Goal: Task Accomplishment & Management: Use online tool/utility

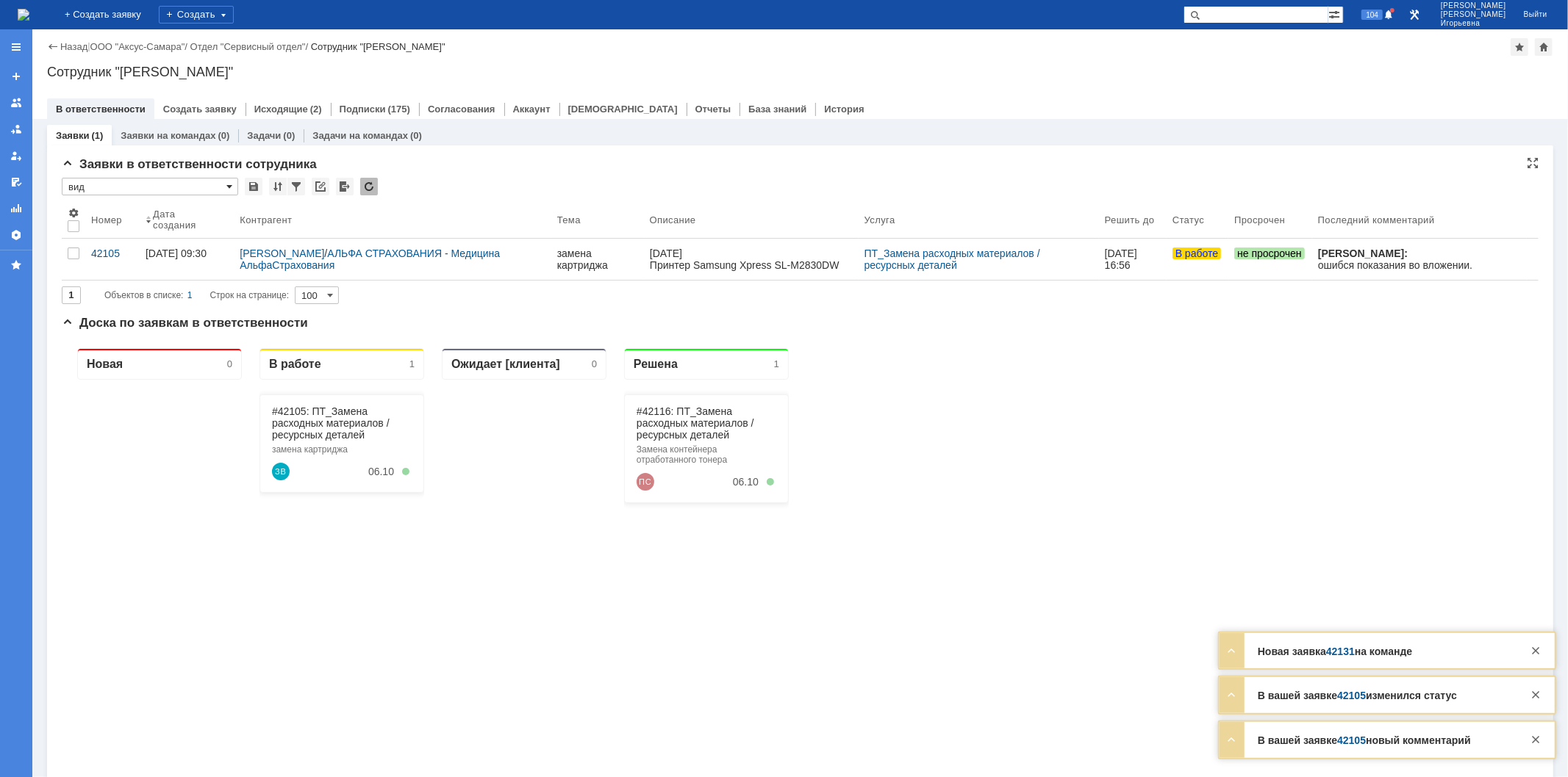
click at [227, 186] on span at bounding box center [229, 186] width 6 height 12
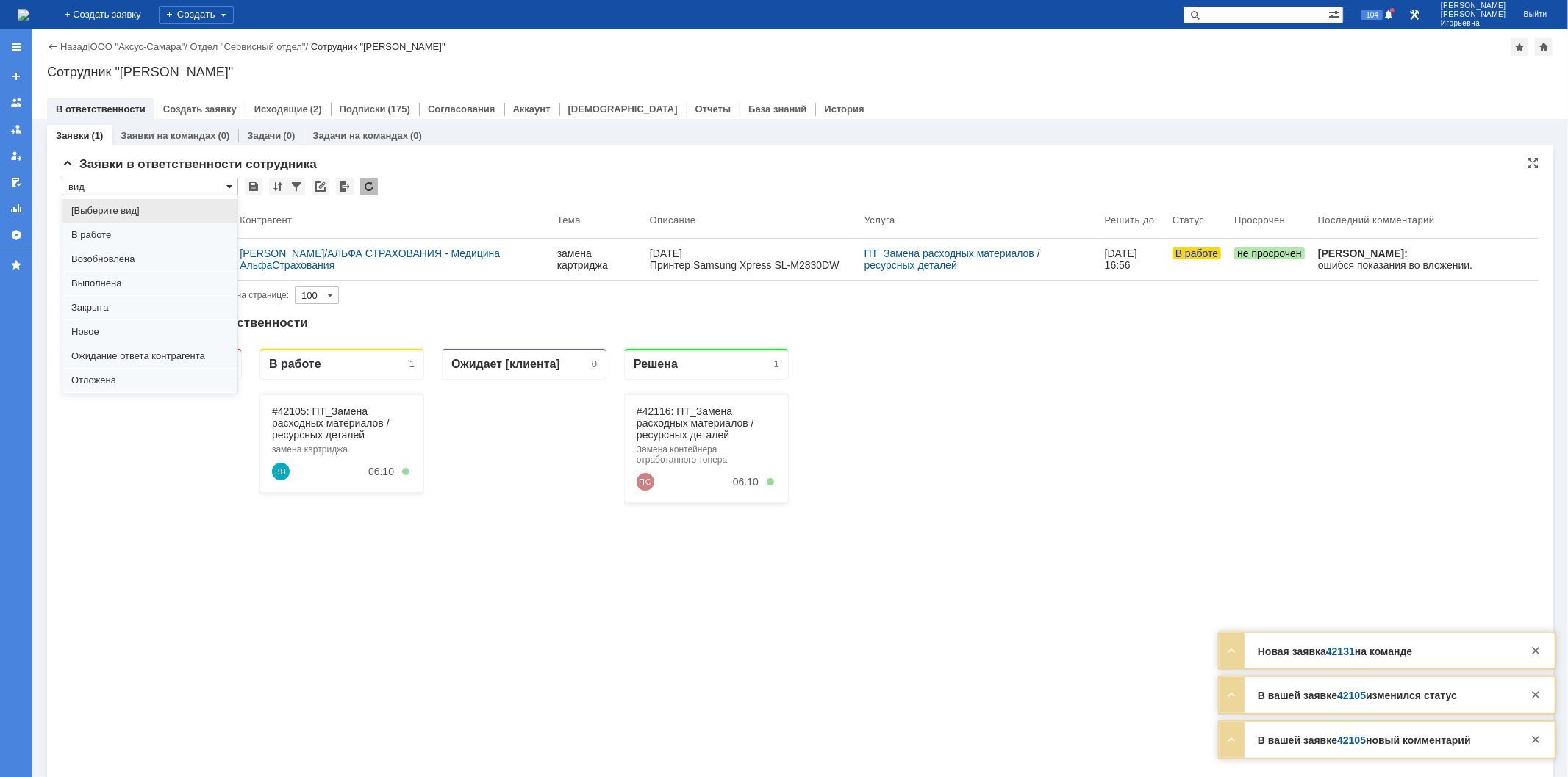
scroll to position [40, 0]
click at [113, 339] on span "Отложена" at bounding box center [149, 339] width 157 height 12
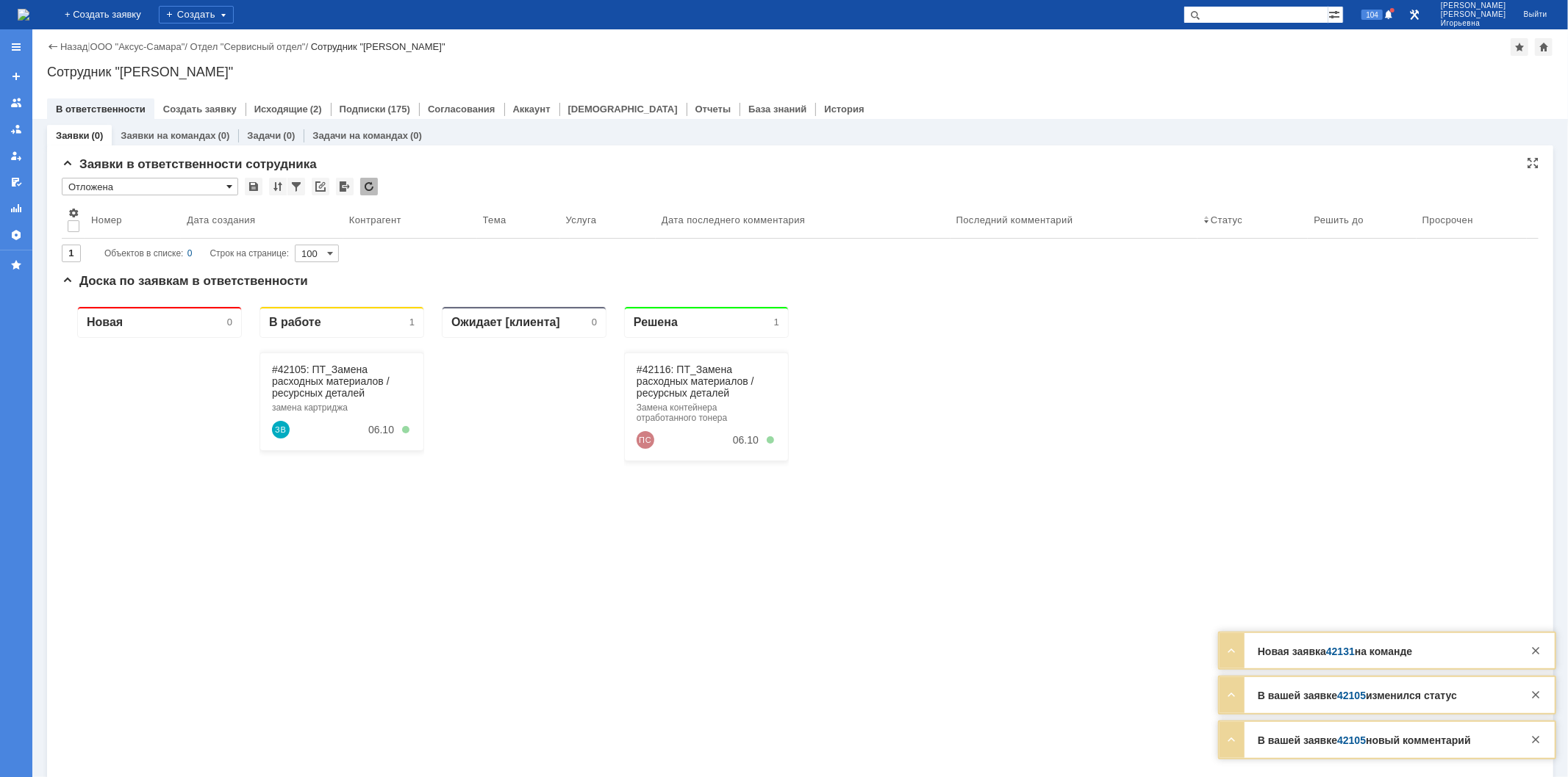
click at [227, 185] on span at bounding box center [229, 186] width 6 height 12
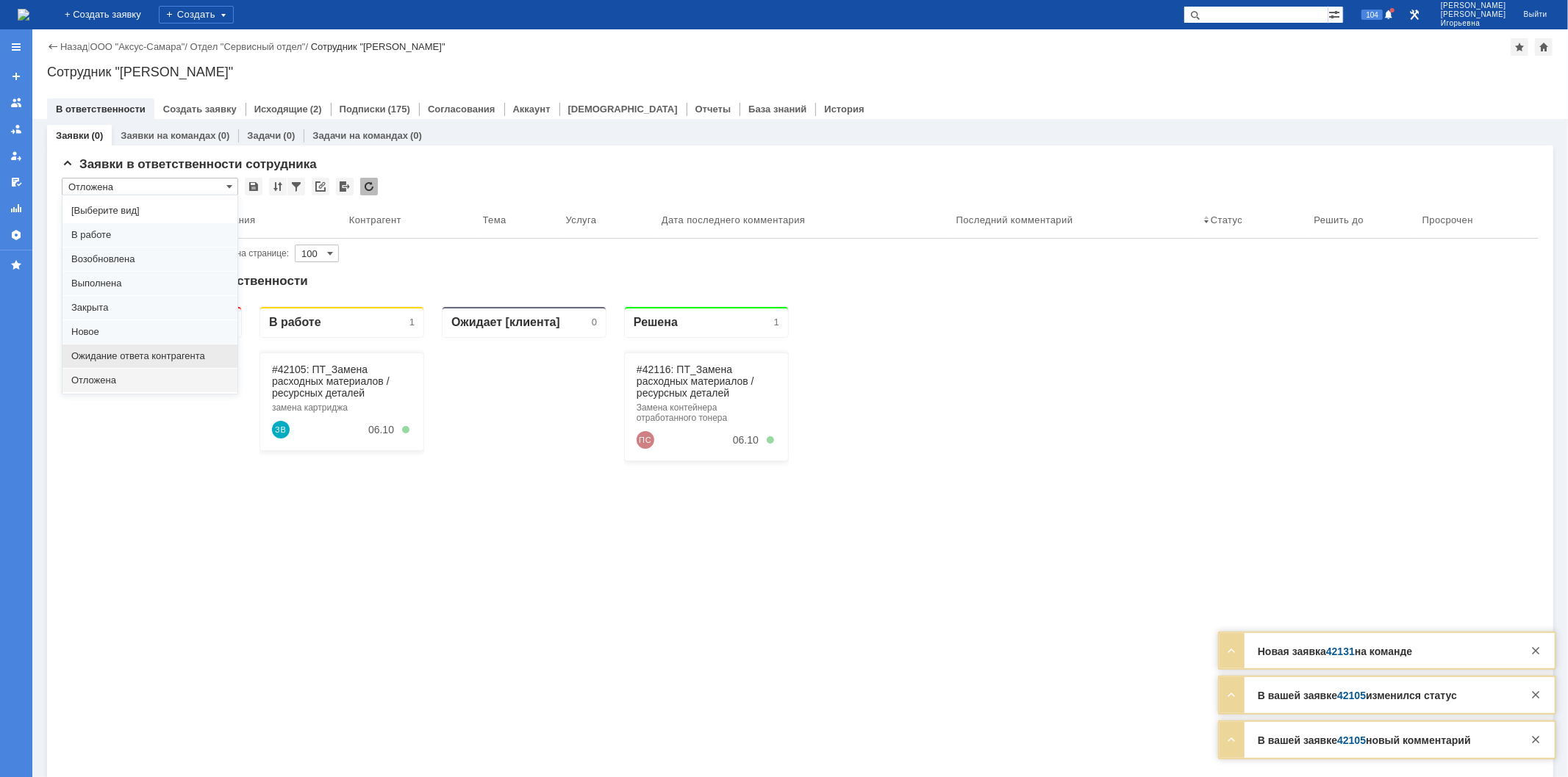
click at [139, 355] on span "Ожидание ответа контрагента" at bounding box center [149, 356] width 157 height 12
type input "Ожидание ответа контрагента"
type input "20"
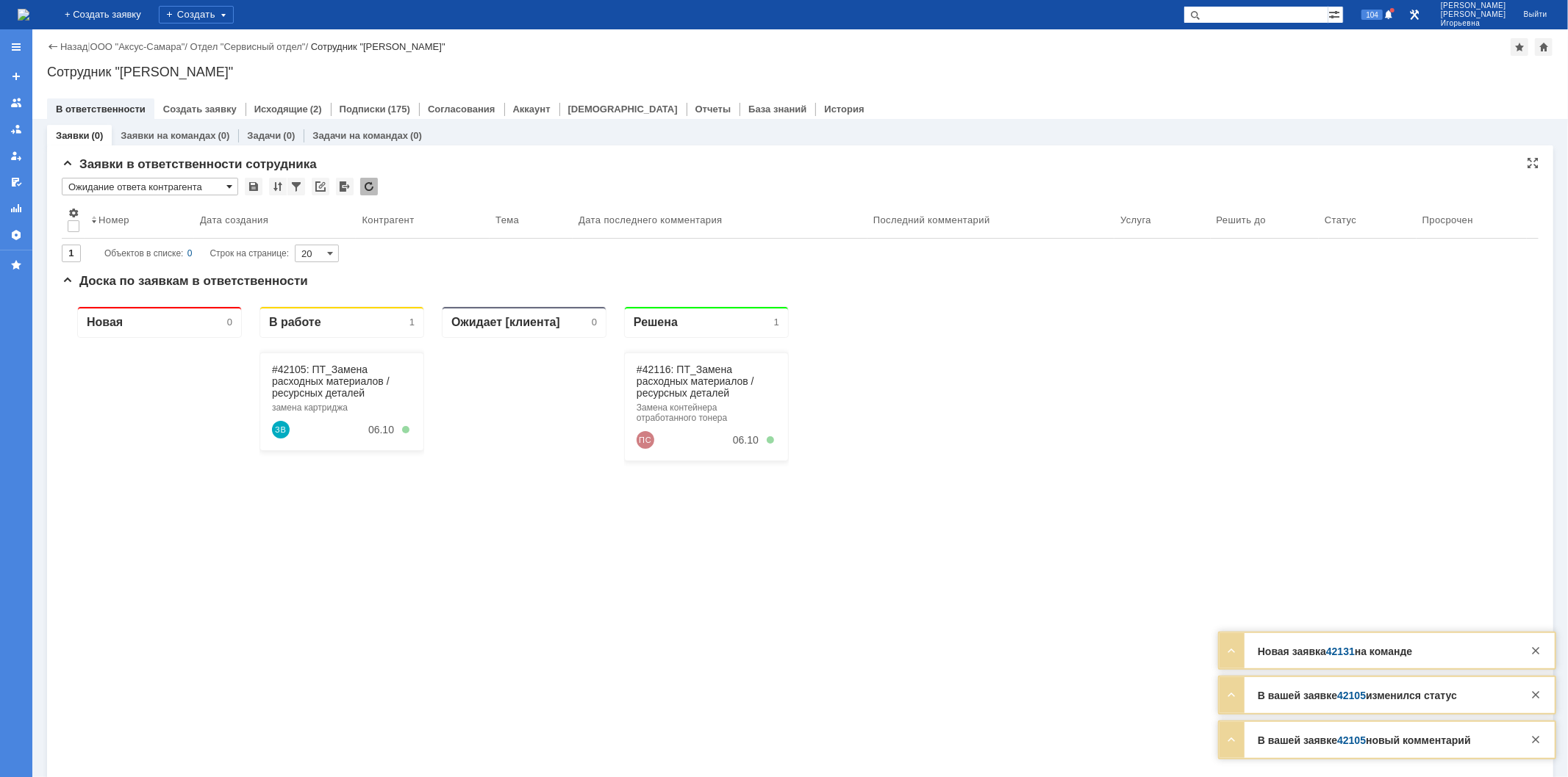
click at [228, 187] on span at bounding box center [229, 186] width 6 height 12
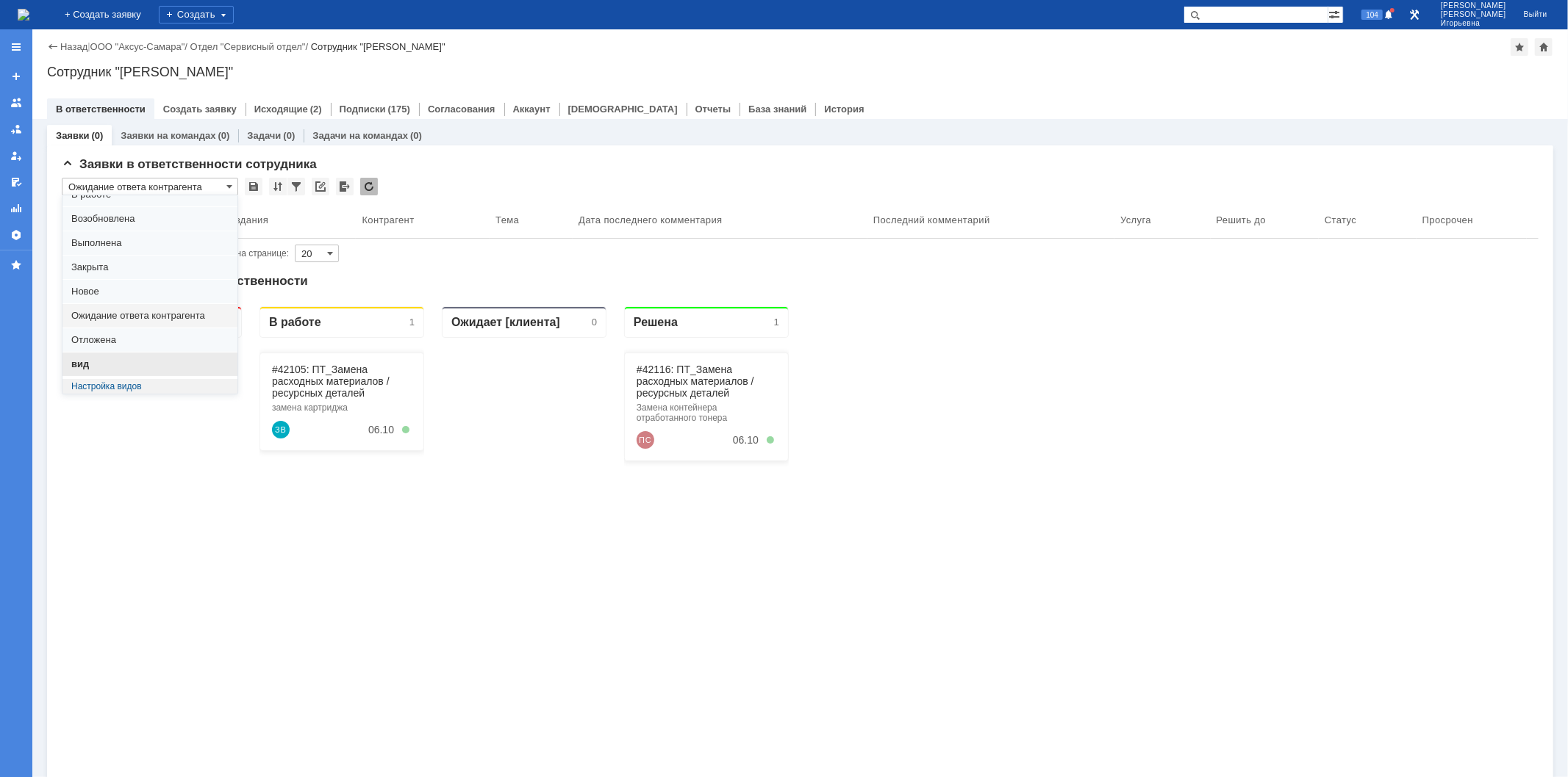
click at [92, 357] on div "вид" at bounding box center [149, 364] width 175 height 23
type input "вид"
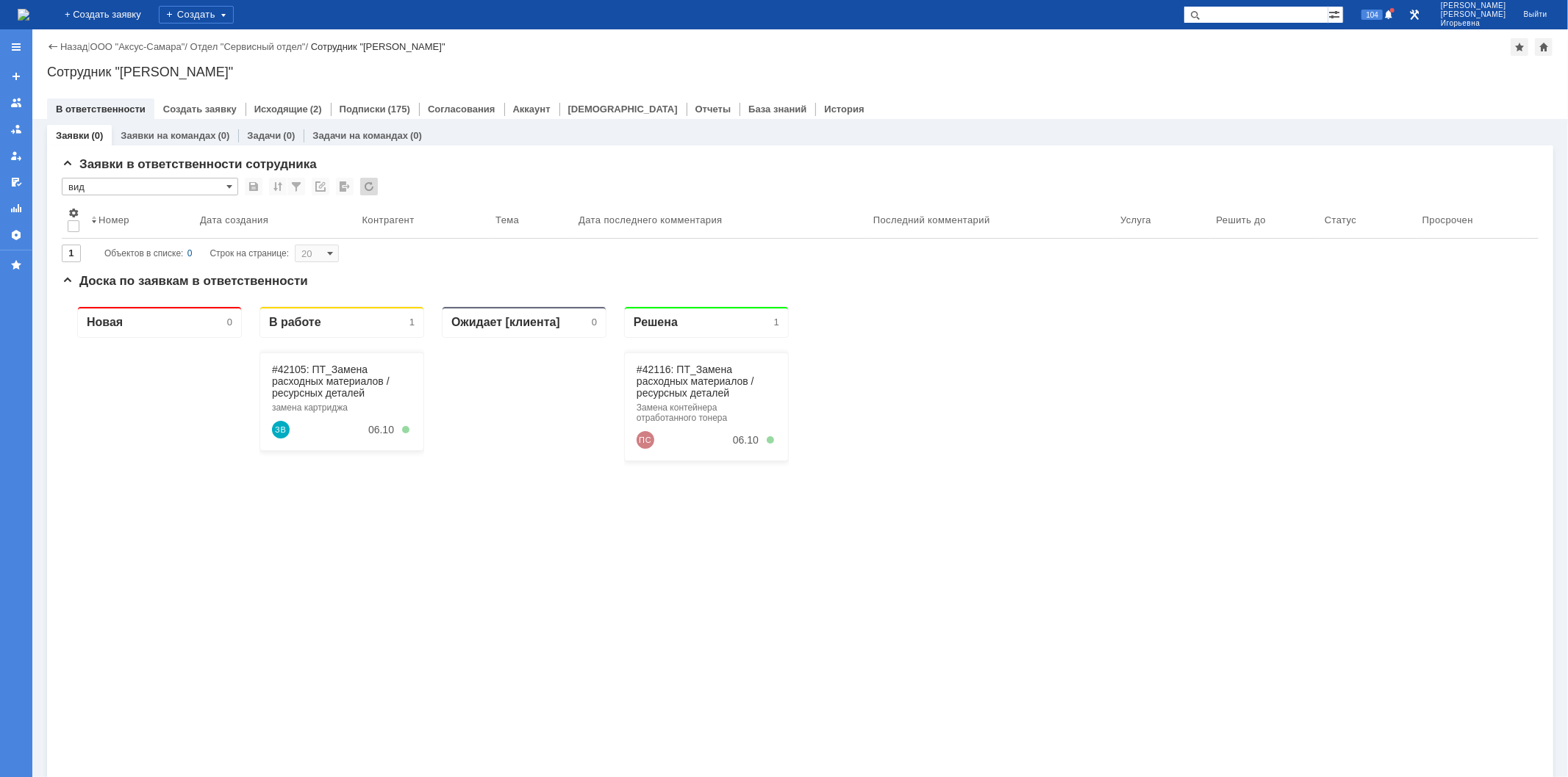
type input "100"
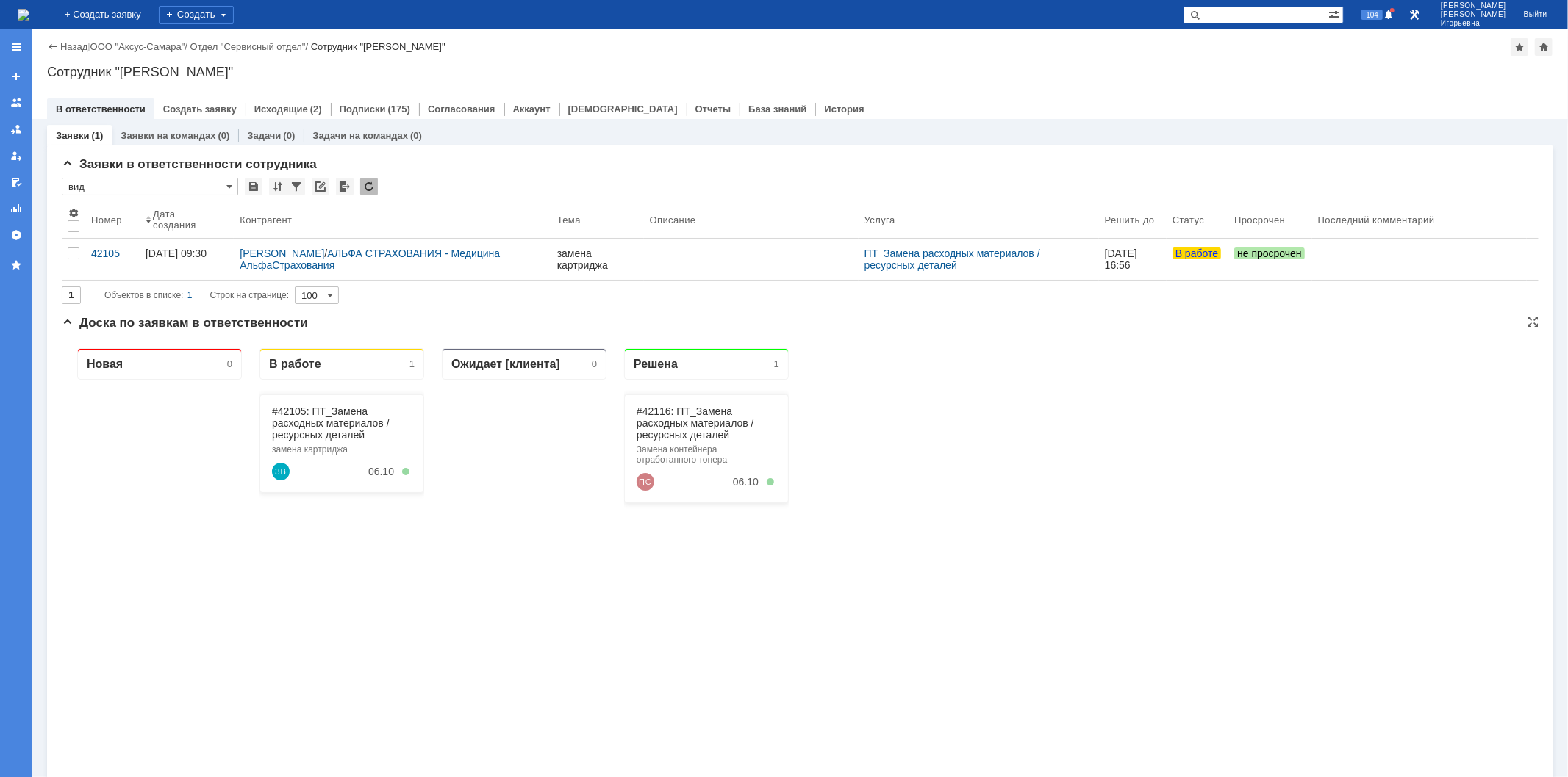
type input "вид"
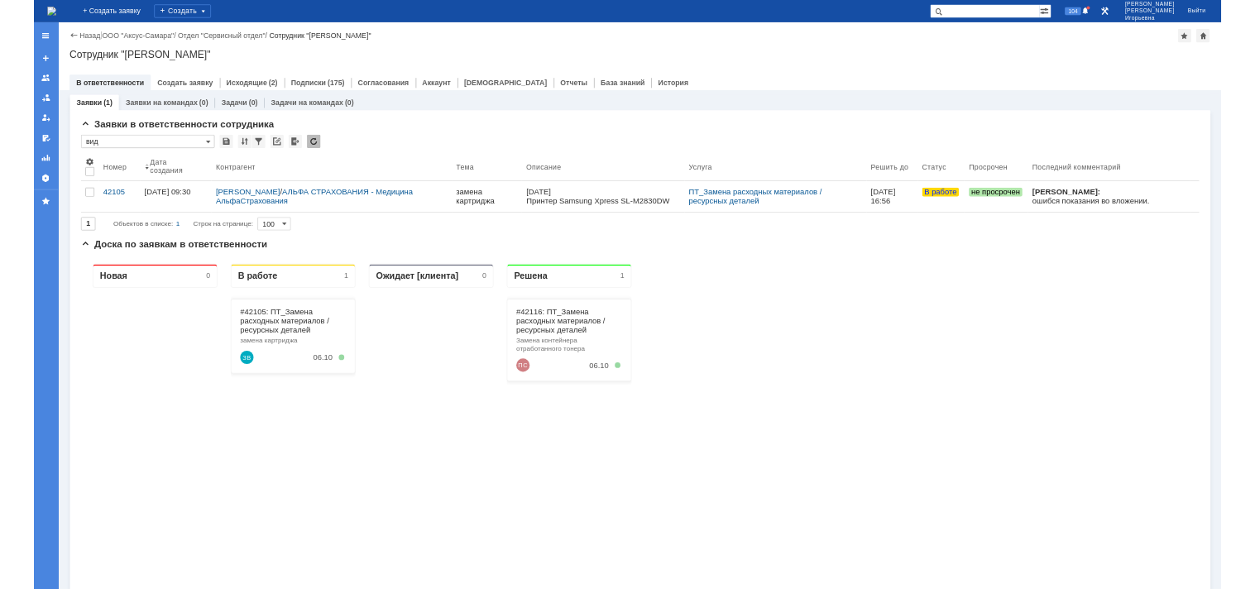
scroll to position [0, 0]
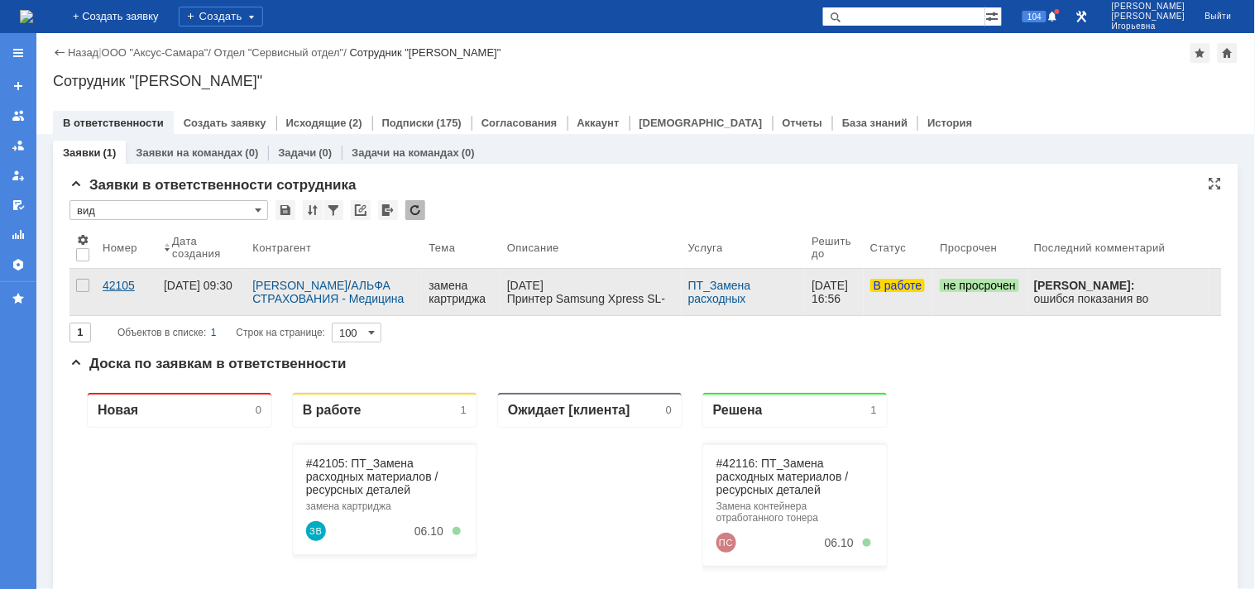
click at [122, 282] on div "42105" at bounding box center [127, 285] width 48 height 13
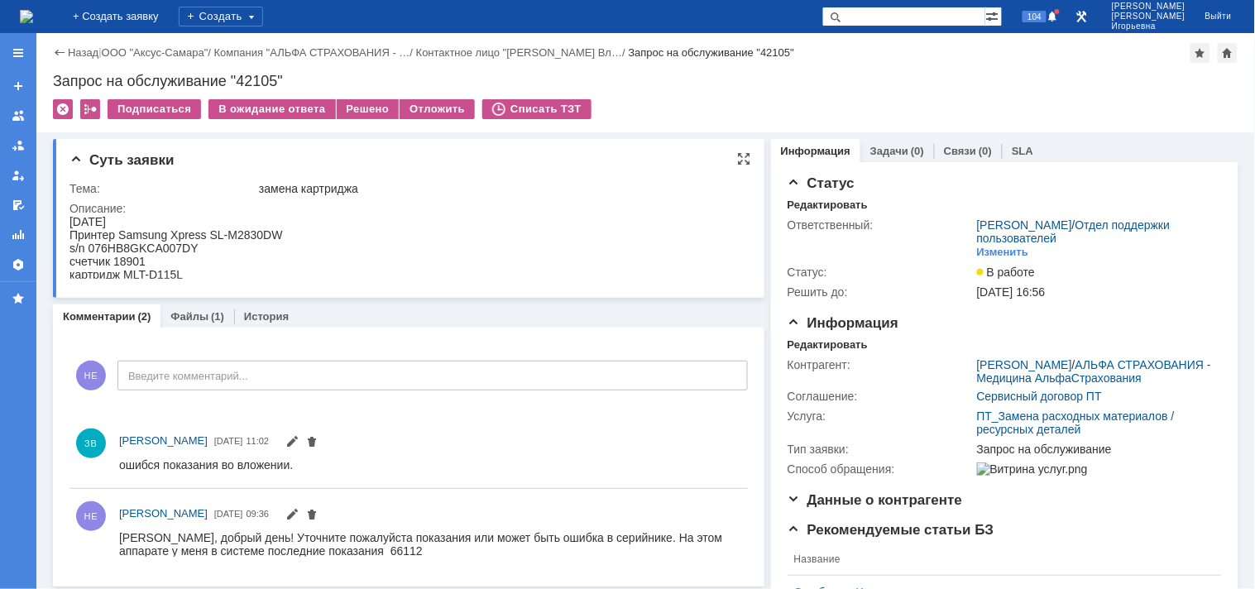
click at [169, 244] on div "s/n 076HB8GKCA007DY" at bounding box center [175, 247] width 213 height 13
copy div "076HB8GKCA007DY"
click at [185, 316] on link "Файлы" at bounding box center [189, 316] width 38 height 12
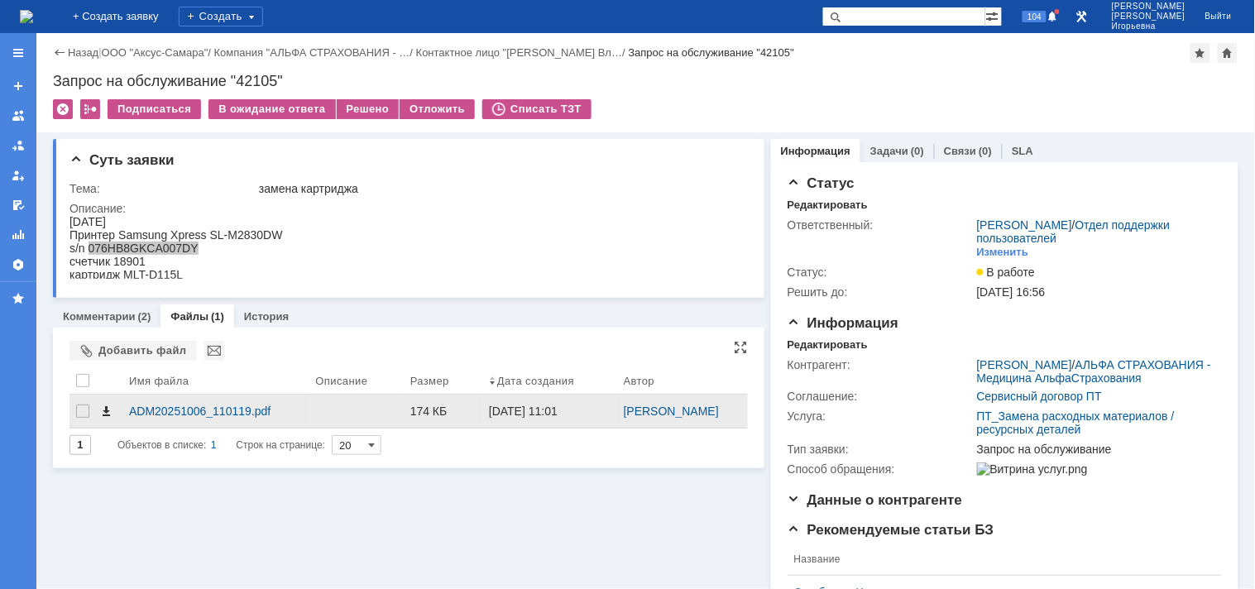
click at [103, 418] on span at bounding box center [105, 411] width 13 height 13
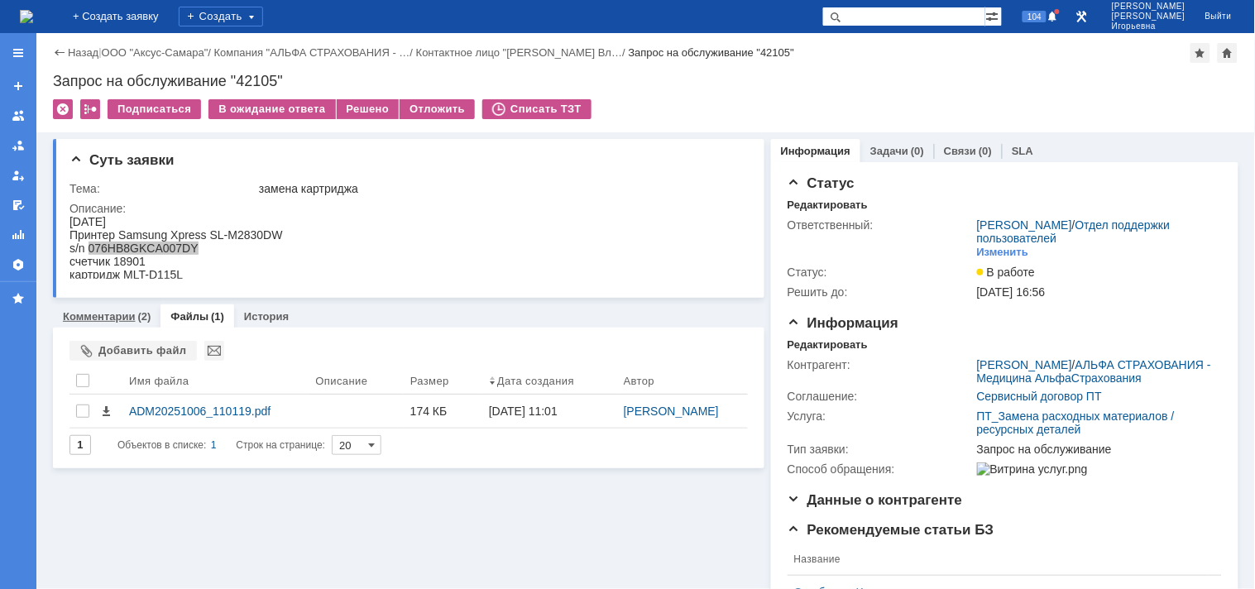
click at [109, 318] on link "Комментарии" at bounding box center [99, 316] width 73 height 12
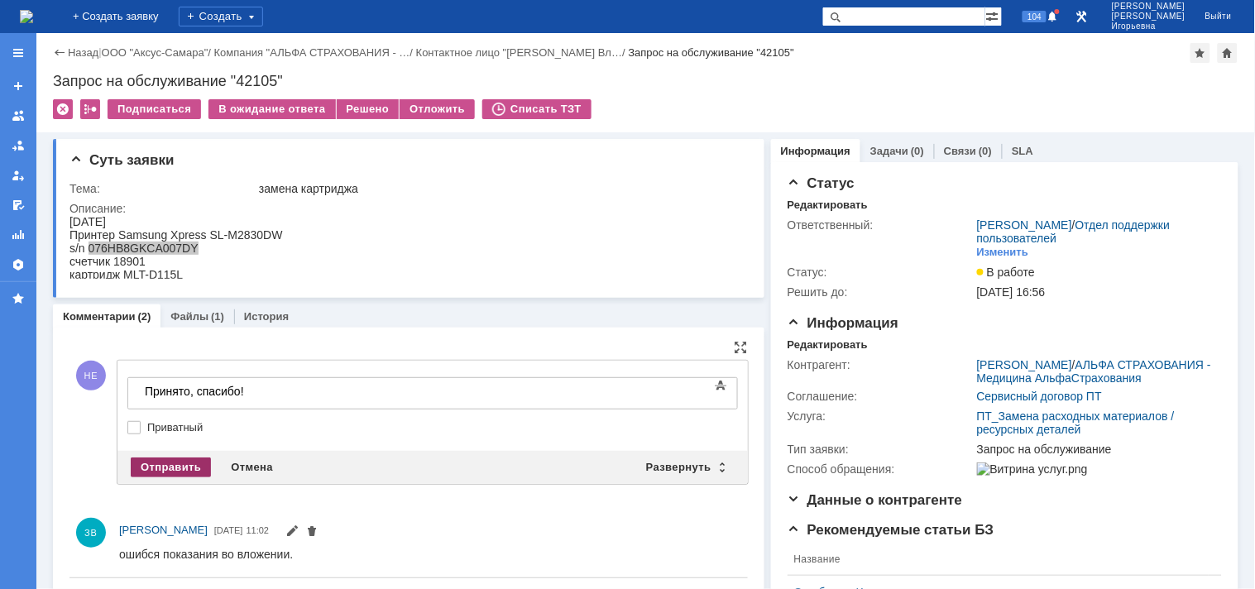
click at [163, 458] on div "Отправить" at bounding box center [171, 467] width 80 height 20
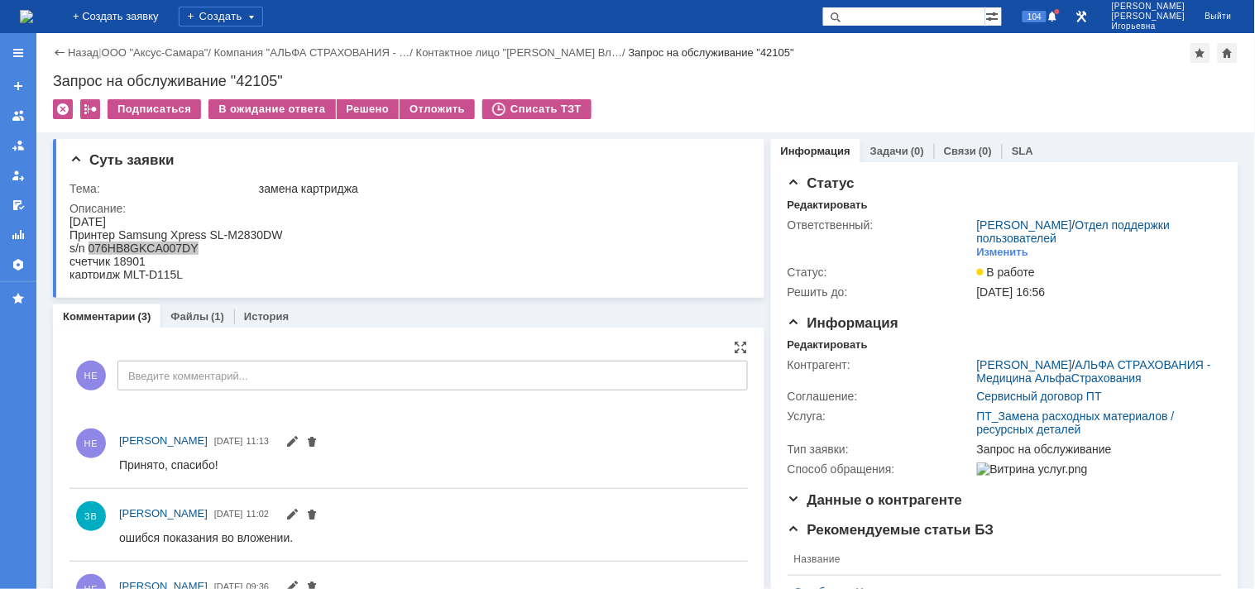
click at [266, 83] on div "Запрос на обслуживание "42105"" at bounding box center [645, 81] width 1185 height 17
copy div "42105"
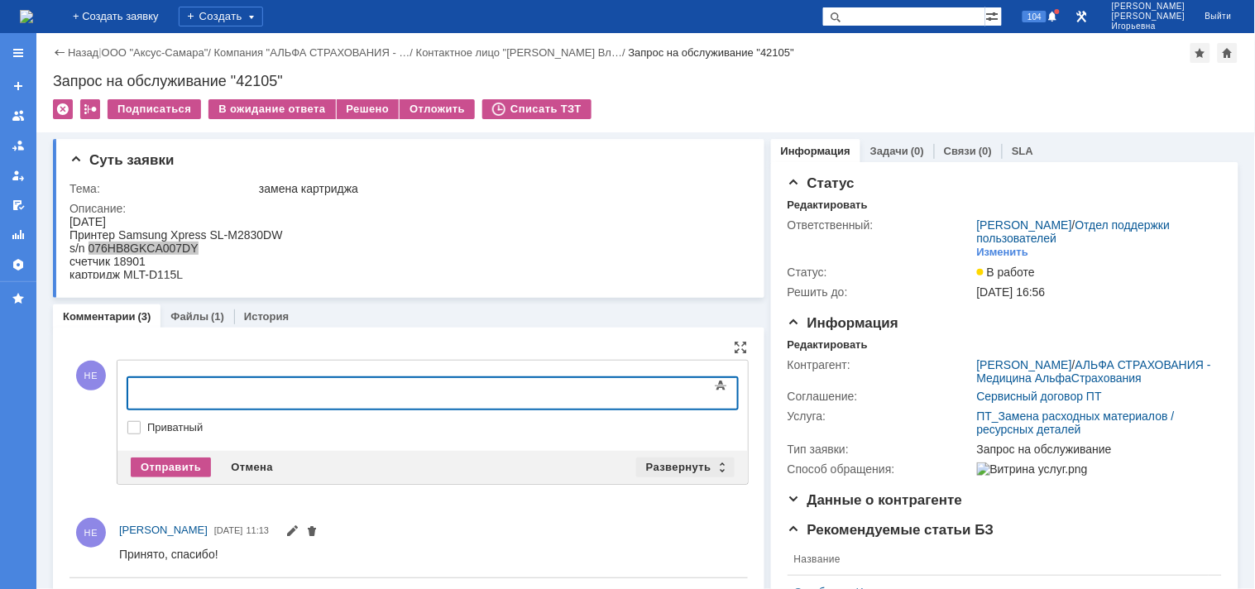
click at [713, 467] on div "Развернуть" at bounding box center [685, 467] width 98 height 20
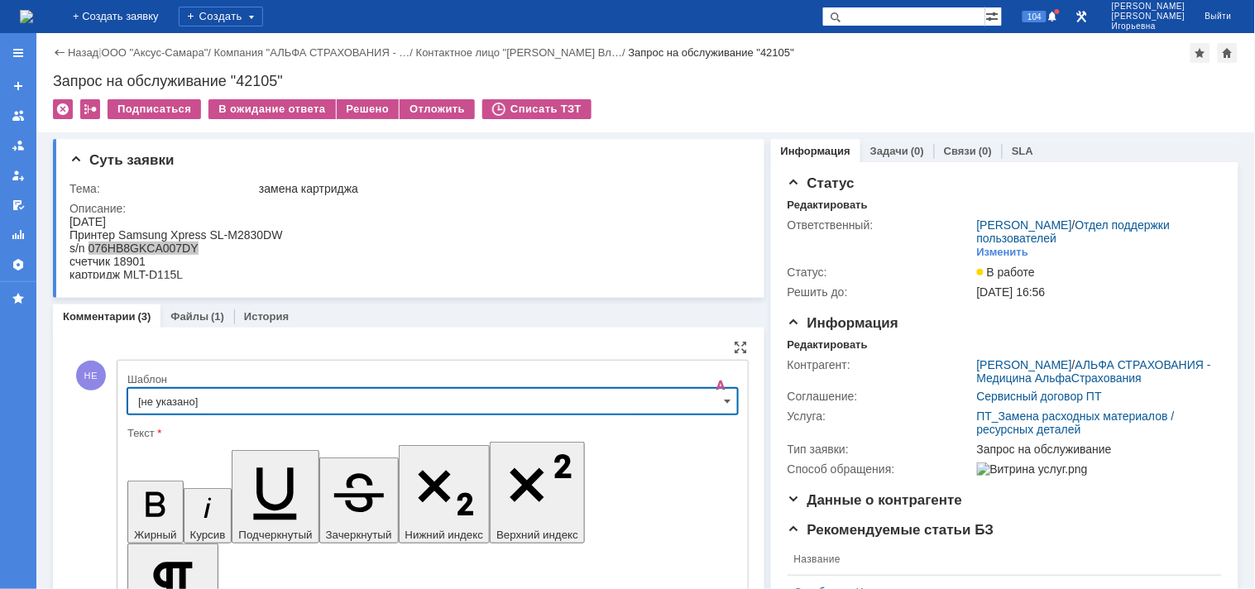
click at [715, 400] on input "[не указано]" at bounding box center [432, 401] width 611 height 26
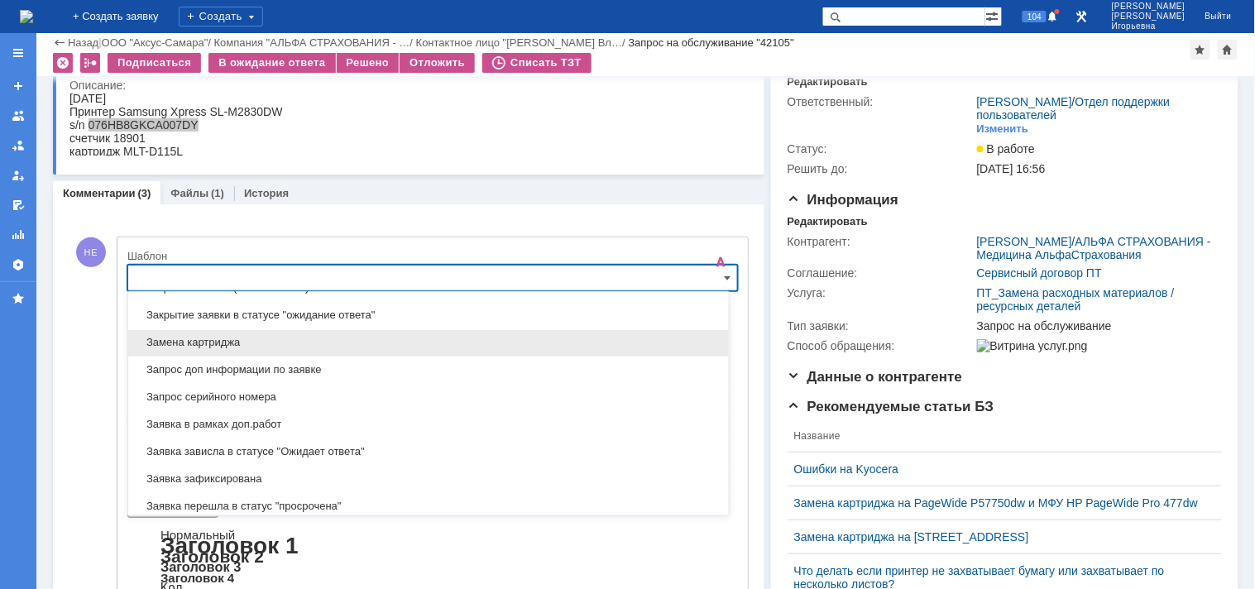
scroll to position [896, 0]
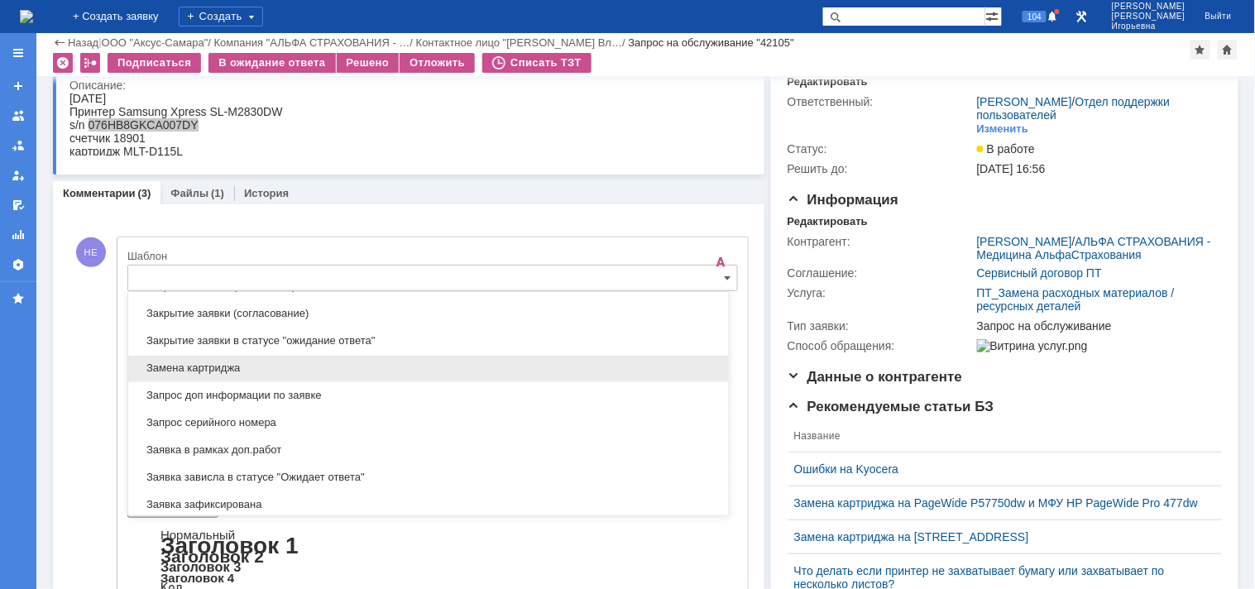
click at [194, 365] on span "Замена картриджа" at bounding box center [428, 368] width 581 height 13
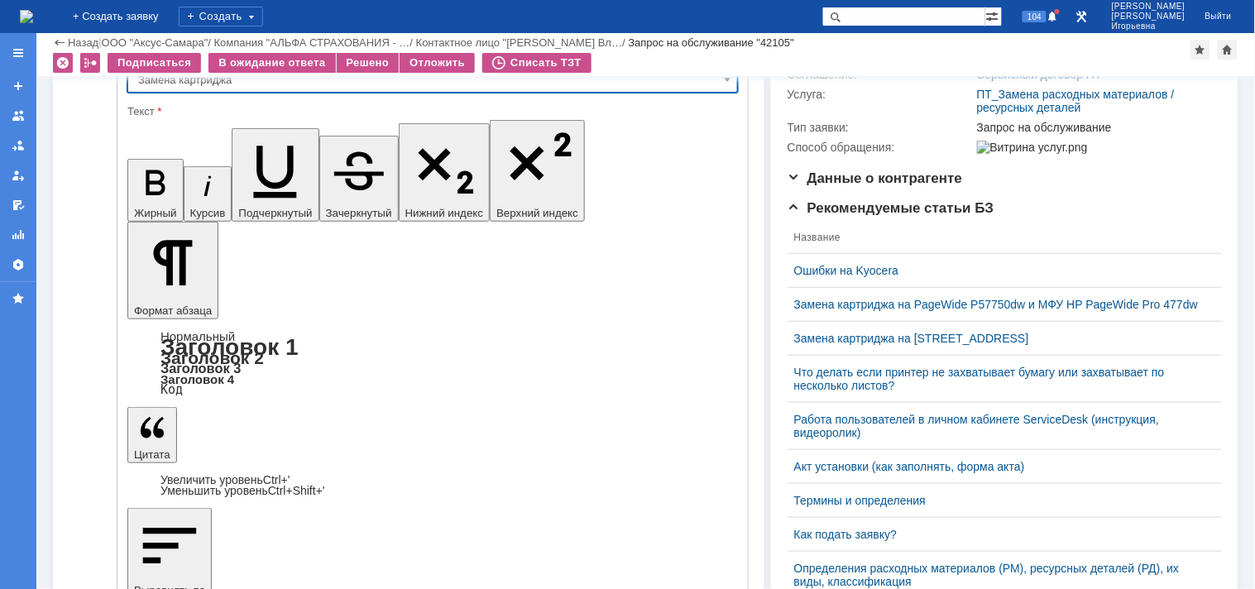
type input "Замена картриджа"
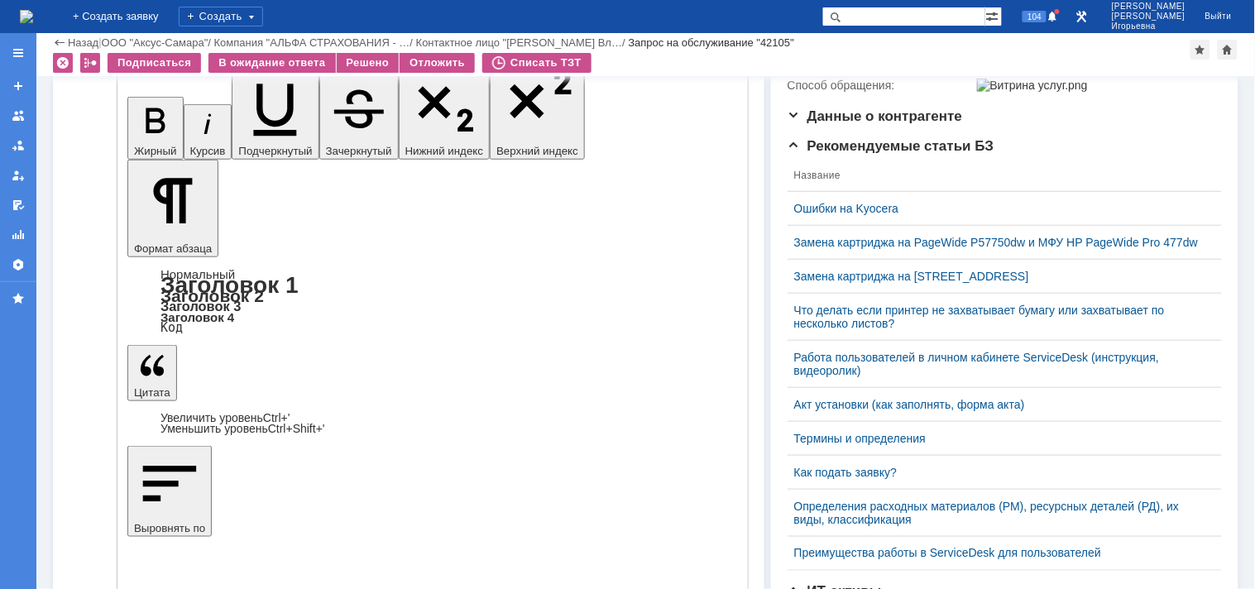
scroll to position [342, 0]
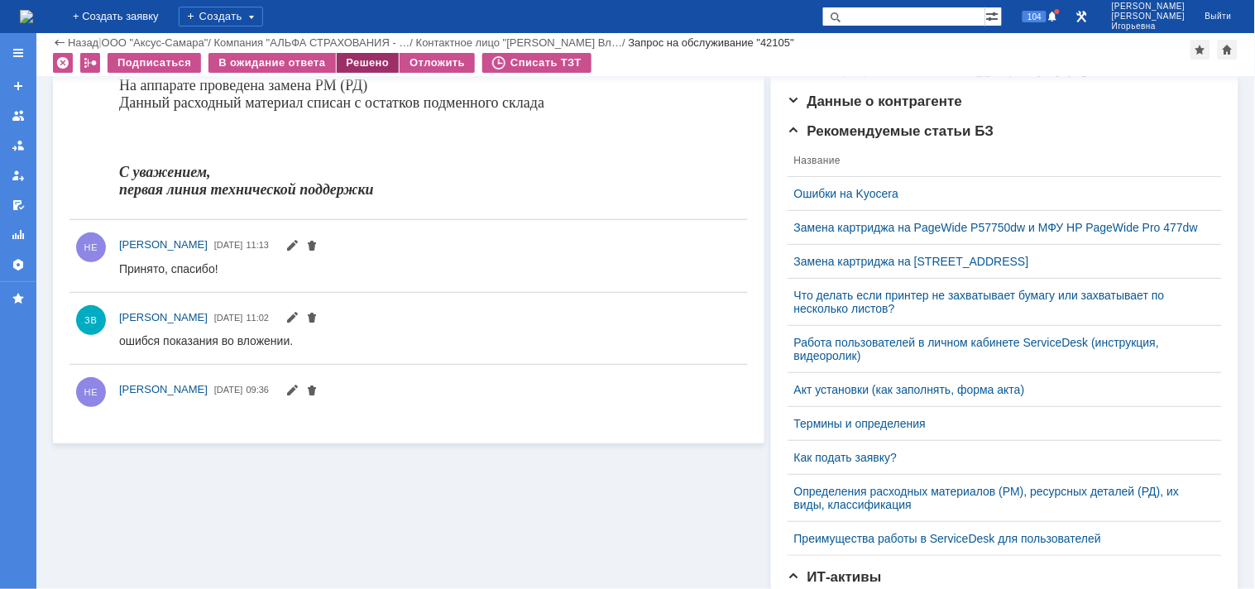
scroll to position [0, 0]
click at [354, 60] on div "Решено" at bounding box center [368, 63] width 63 height 20
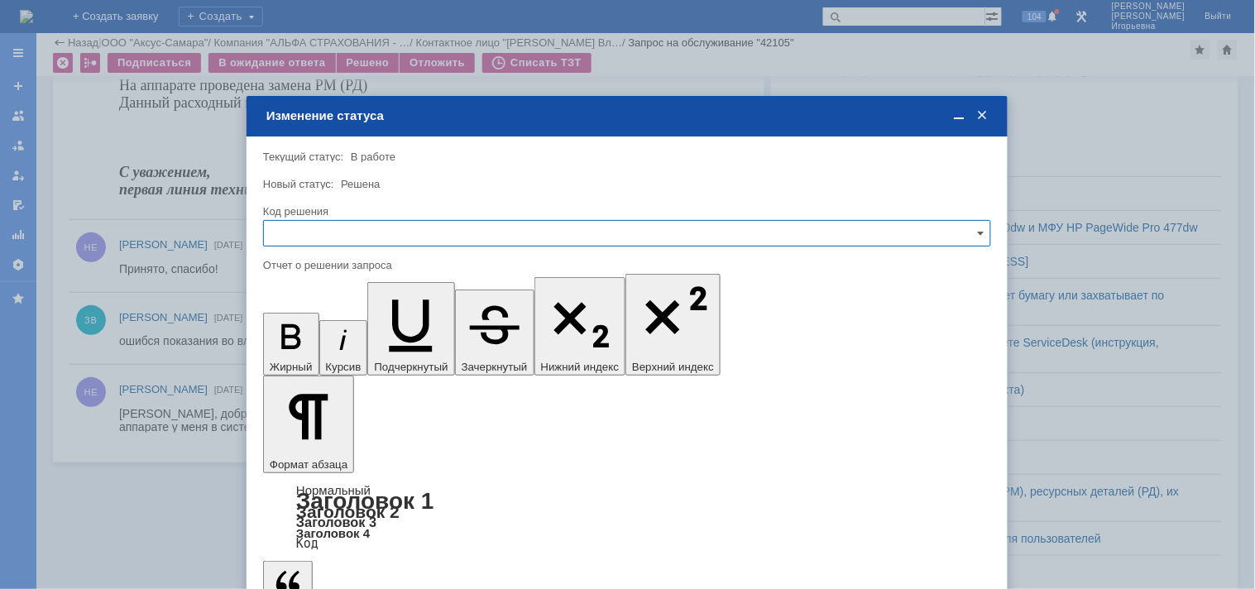
drag, startPoint x: 303, startPoint y: 233, endPoint x: 312, endPoint y: 241, distance: 11.8
click at [303, 232] on input "text" at bounding box center [627, 233] width 728 height 26
click at [319, 344] on span "Решено" at bounding box center [627, 344] width 706 height 13
type input "Решено"
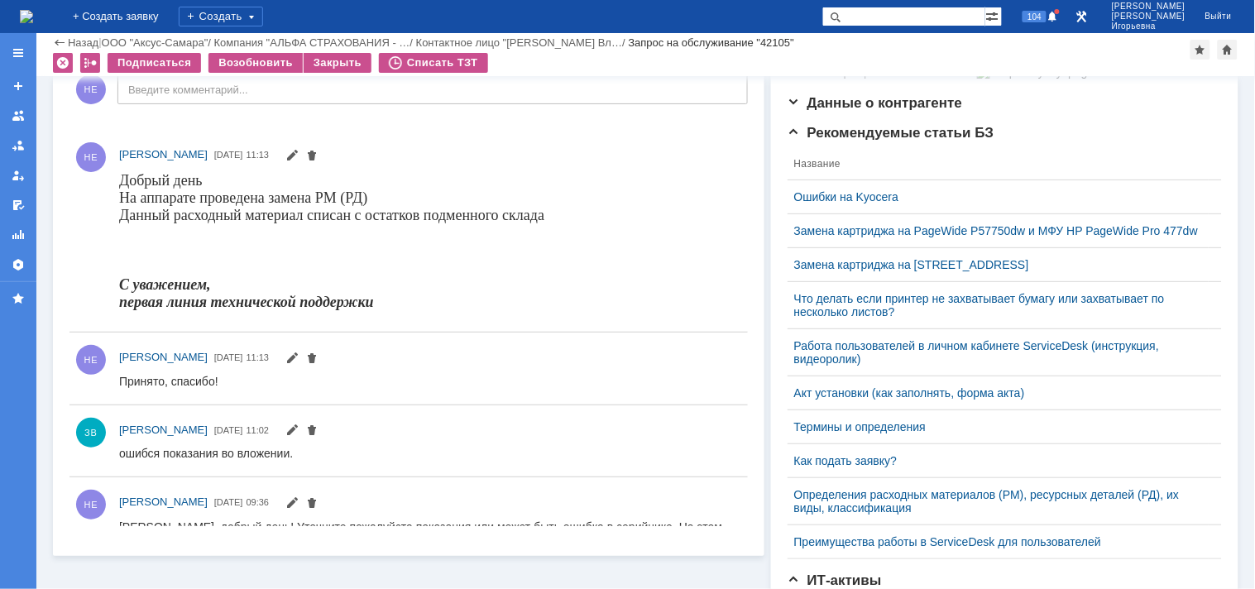
click at [33, 13] on img at bounding box center [26, 16] width 13 height 13
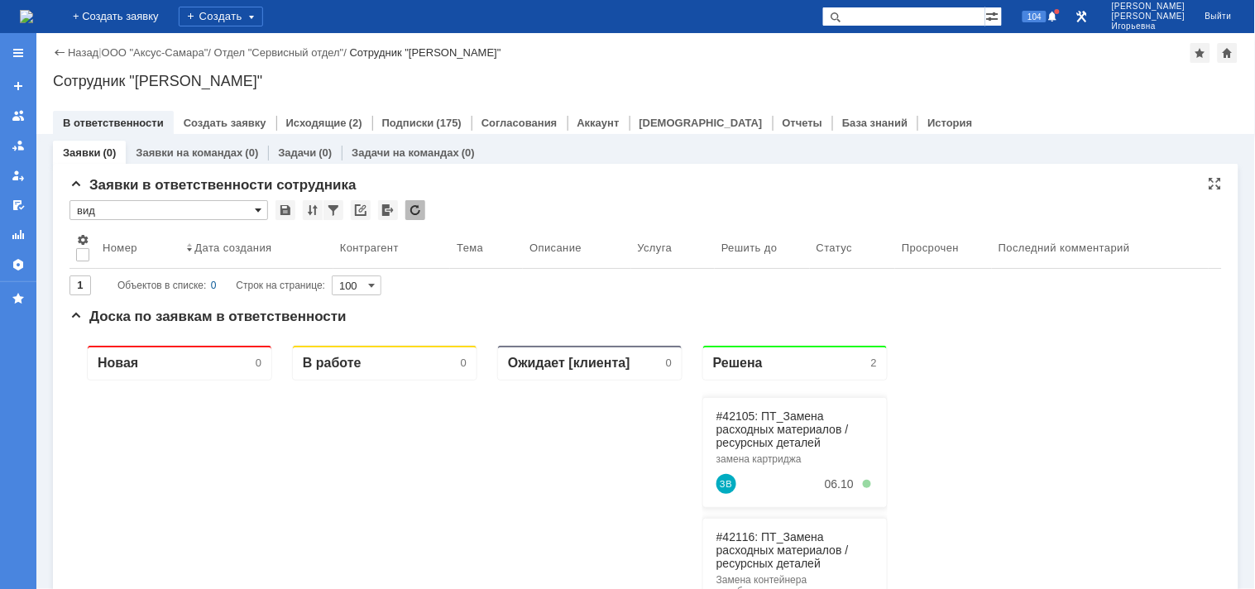
click at [260, 204] on span at bounding box center [258, 210] width 7 height 13
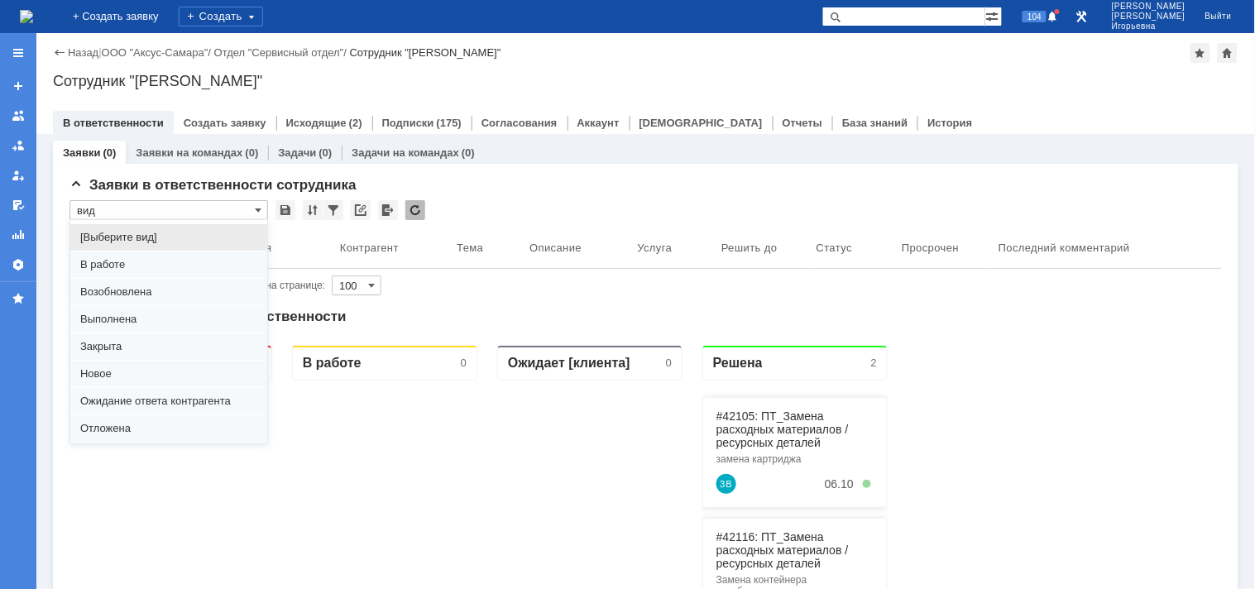
scroll to position [45, 0]
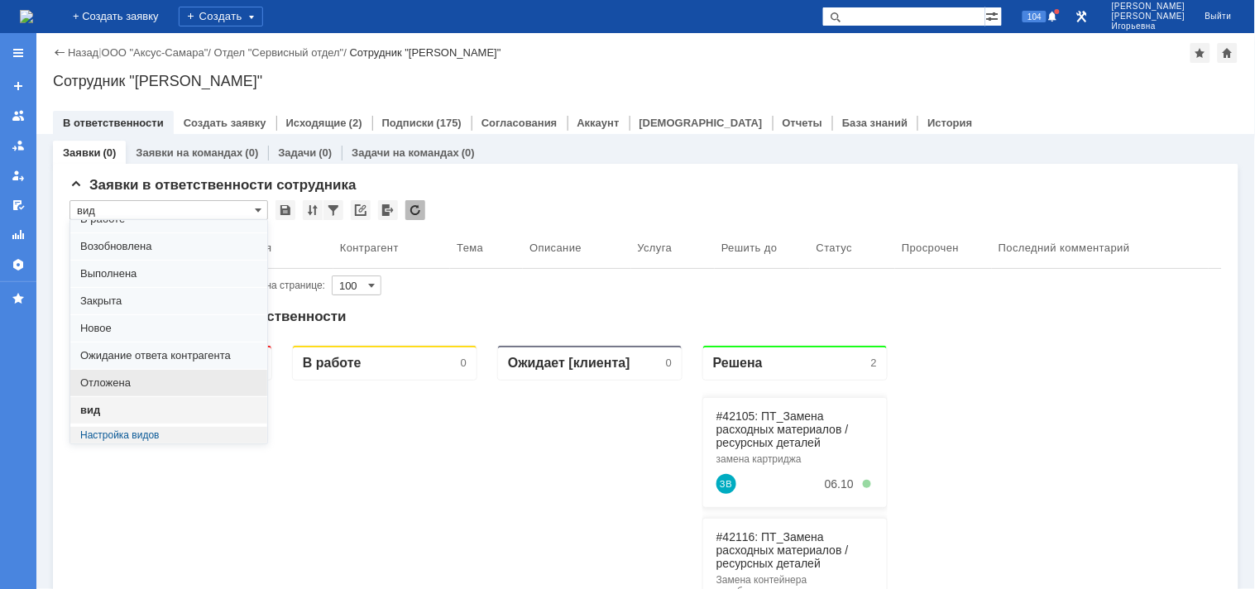
click at [98, 385] on span "Отложена" at bounding box center [168, 382] width 177 height 13
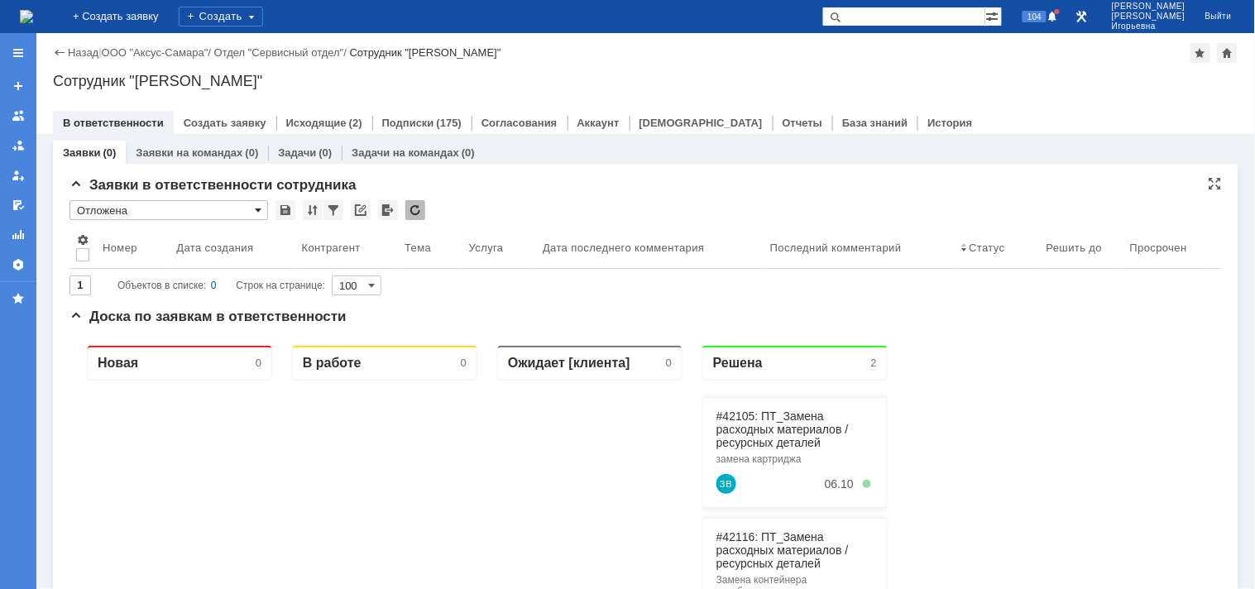
click at [260, 208] on span at bounding box center [258, 210] width 7 height 13
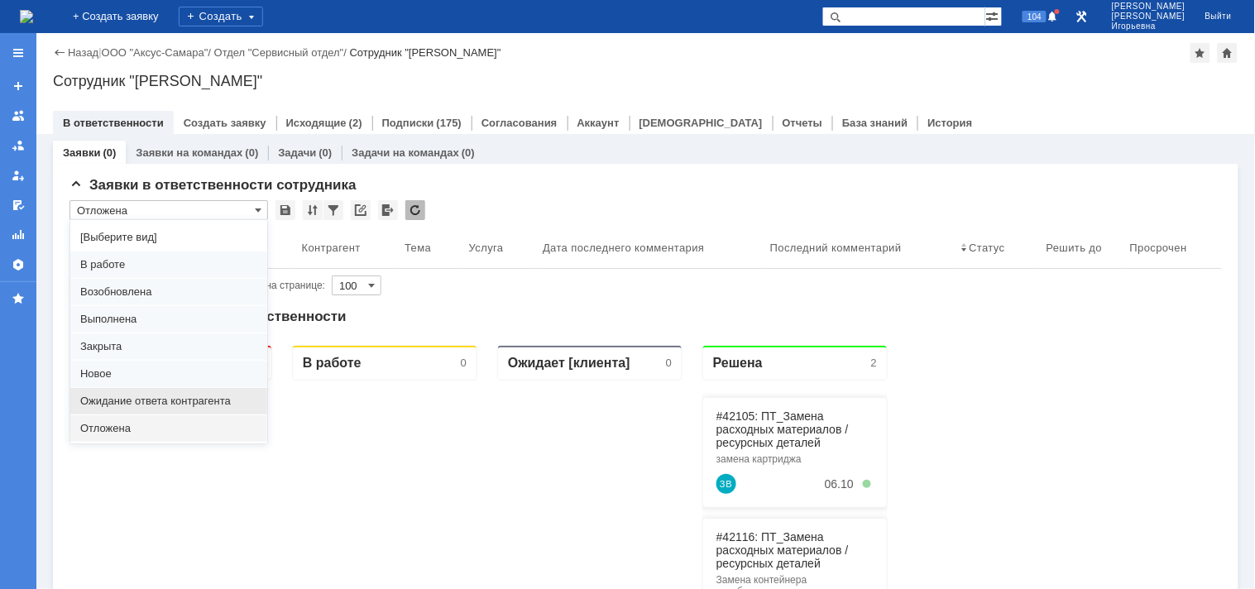
click at [132, 400] on span "Ожидание ответа контрагента" at bounding box center [168, 401] width 177 height 13
type input "Ожидание ответа контрагента"
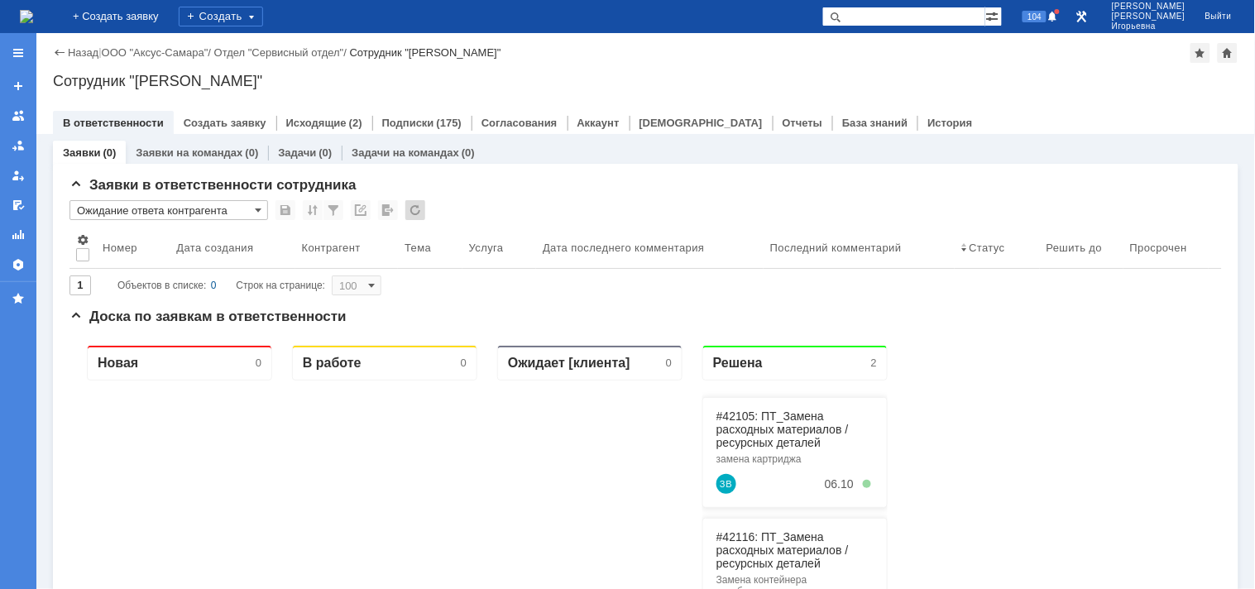
type input "20"
click at [259, 208] on span at bounding box center [258, 210] width 7 height 13
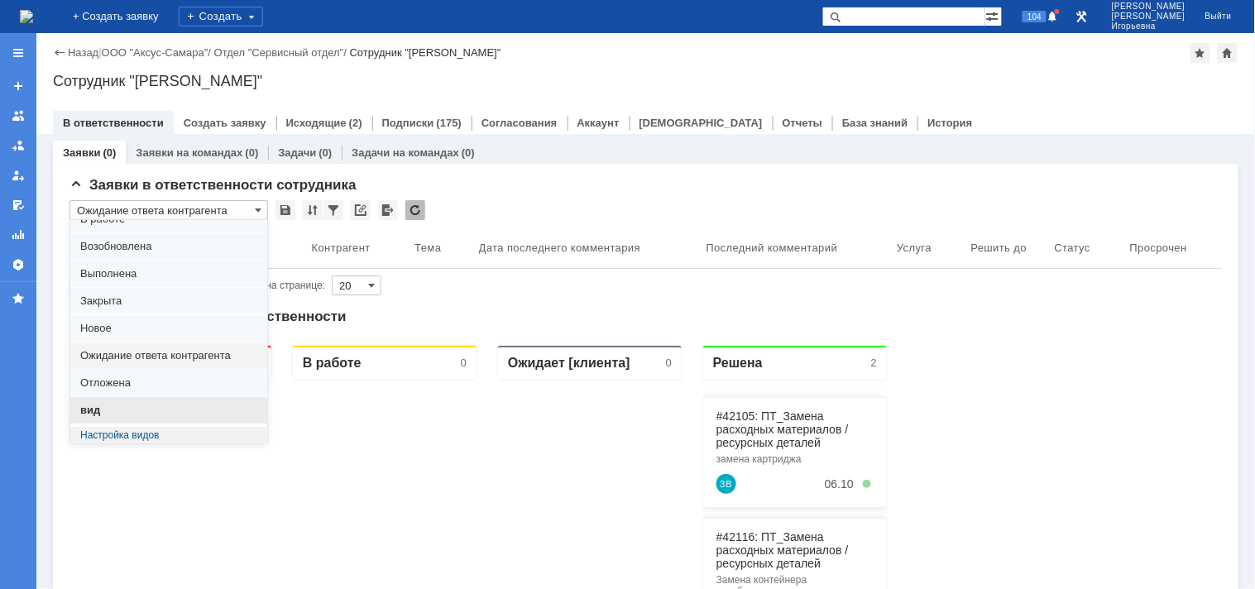
click at [97, 407] on span "вид" at bounding box center [168, 410] width 177 height 13
type input "вид"
type input "100"
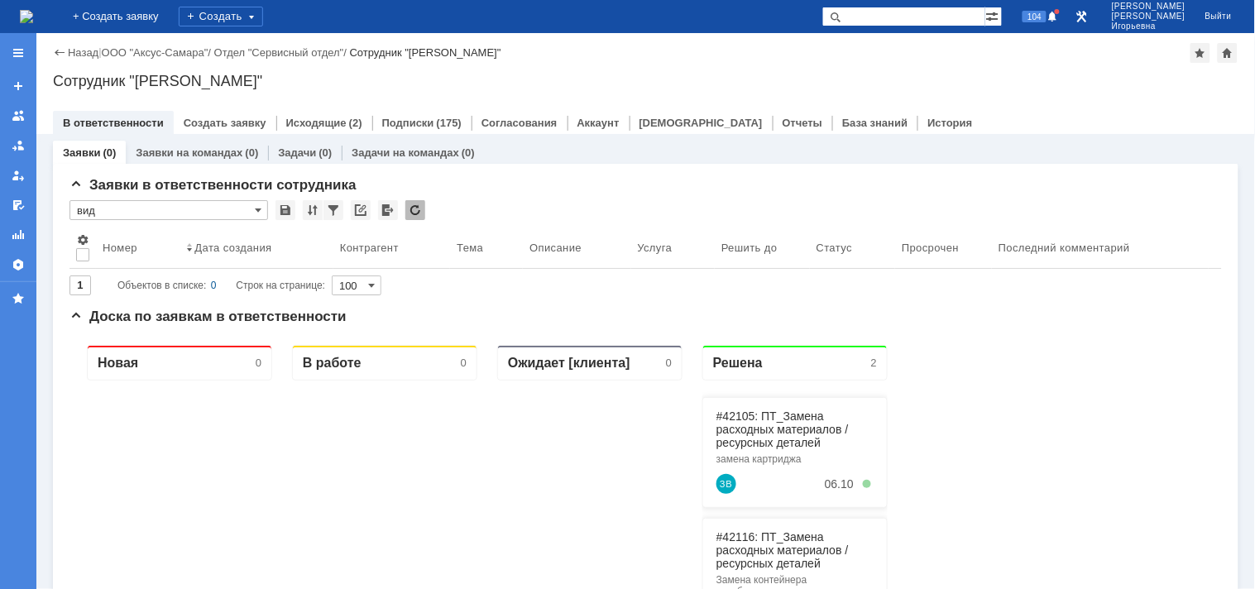
type input "вид"
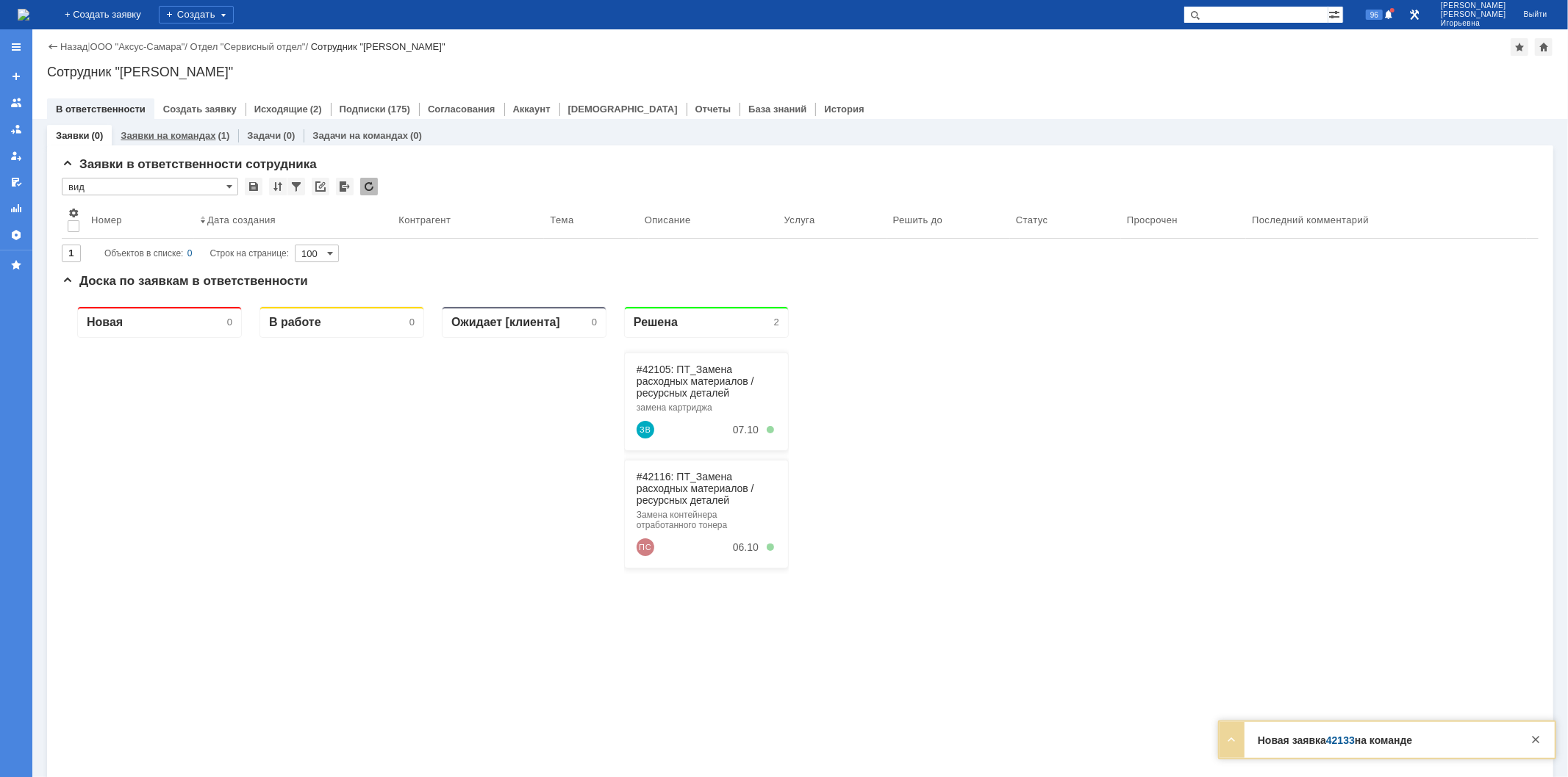
click at [177, 130] on link "Заявки на командах" at bounding box center [168, 135] width 95 height 11
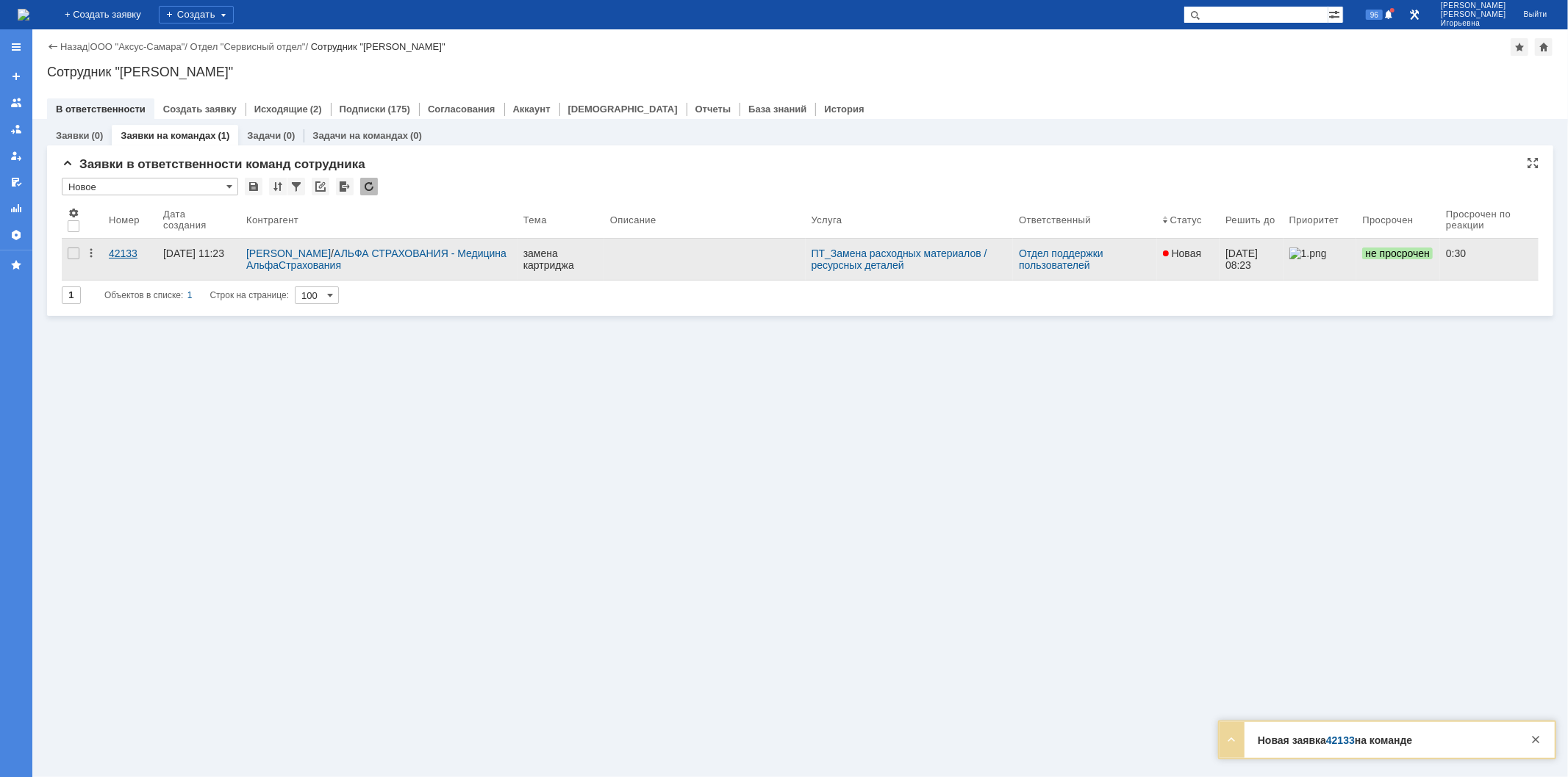
click at [121, 250] on div "42133" at bounding box center [130, 253] width 43 height 12
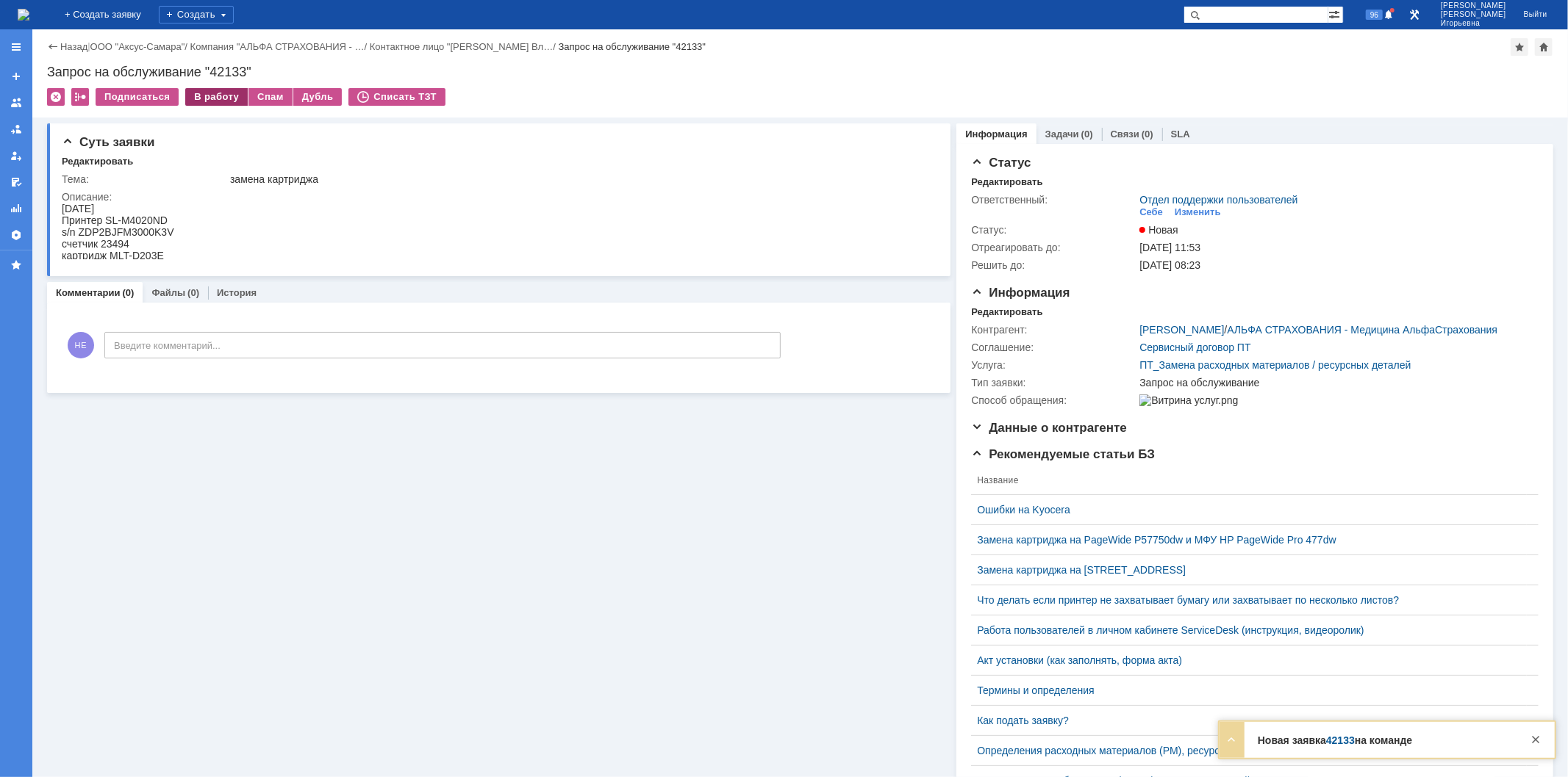
click at [206, 98] on div "В работу" at bounding box center [216, 97] width 62 height 18
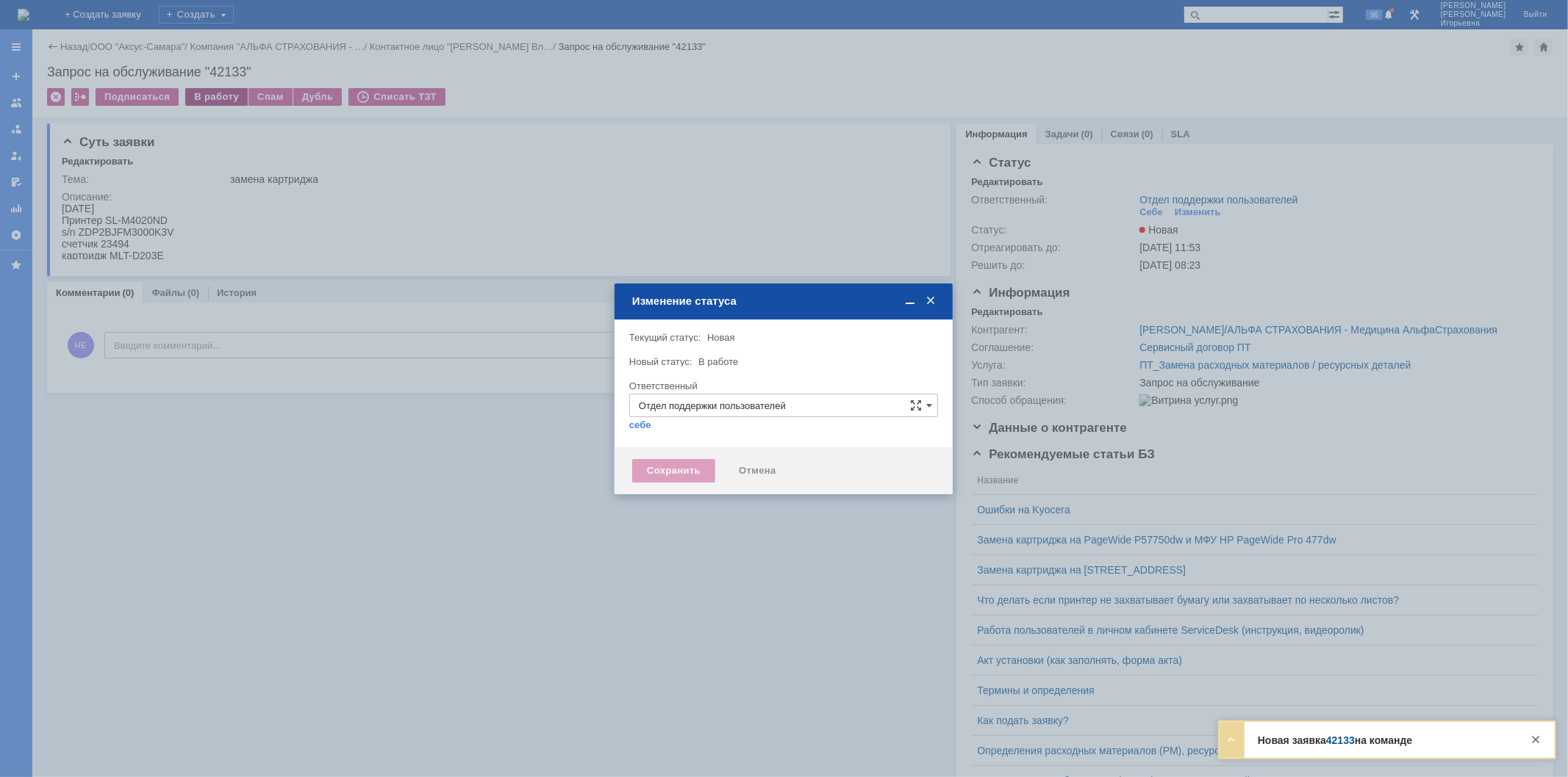
type input "[PERSON_NAME]"
click at [660, 468] on div "Сохранить" at bounding box center [673, 471] width 83 height 23
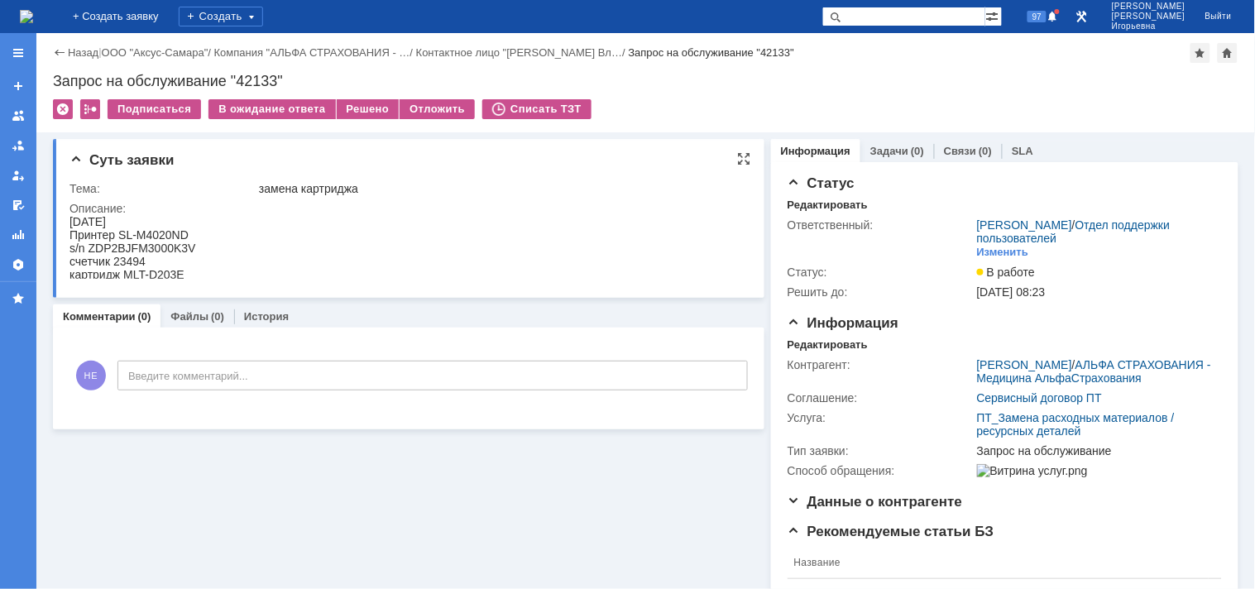
click at [157, 247] on div "s/n ZDP2BJFM3000K3V" at bounding box center [132, 247] width 127 height 13
copy div "ZDP2BJFM3000K3V"
click at [257, 83] on div "Запрос на обслуживание "42133"" at bounding box center [645, 81] width 1185 height 17
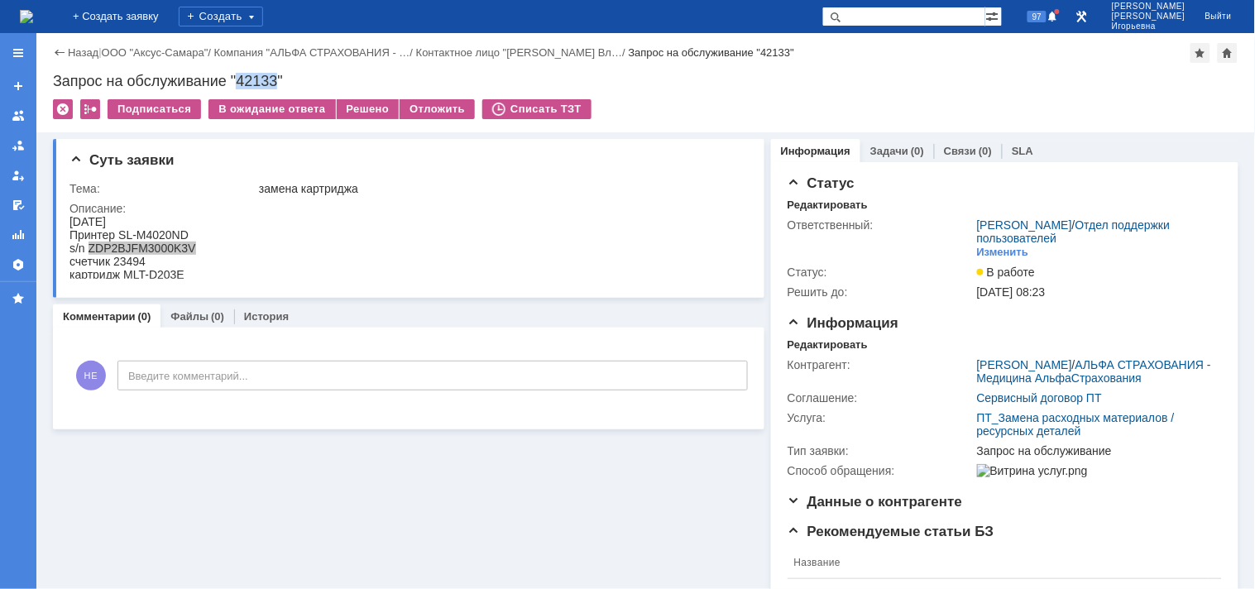
copy div "42133"
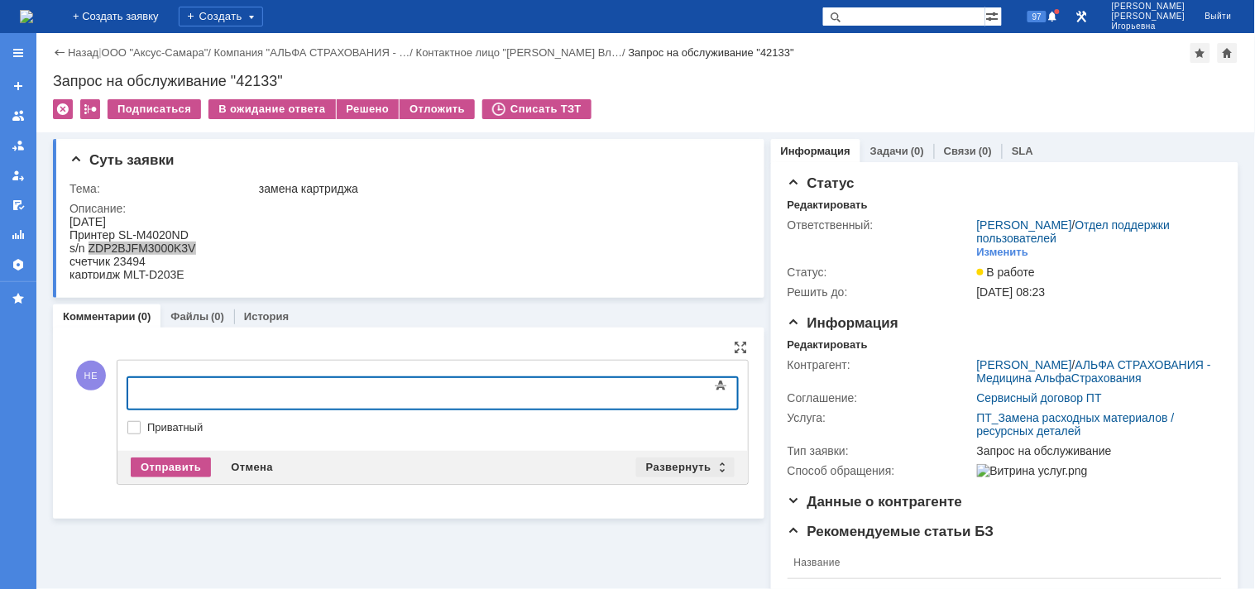
click at [712, 467] on div "Развернуть" at bounding box center [685, 467] width 98 height 20
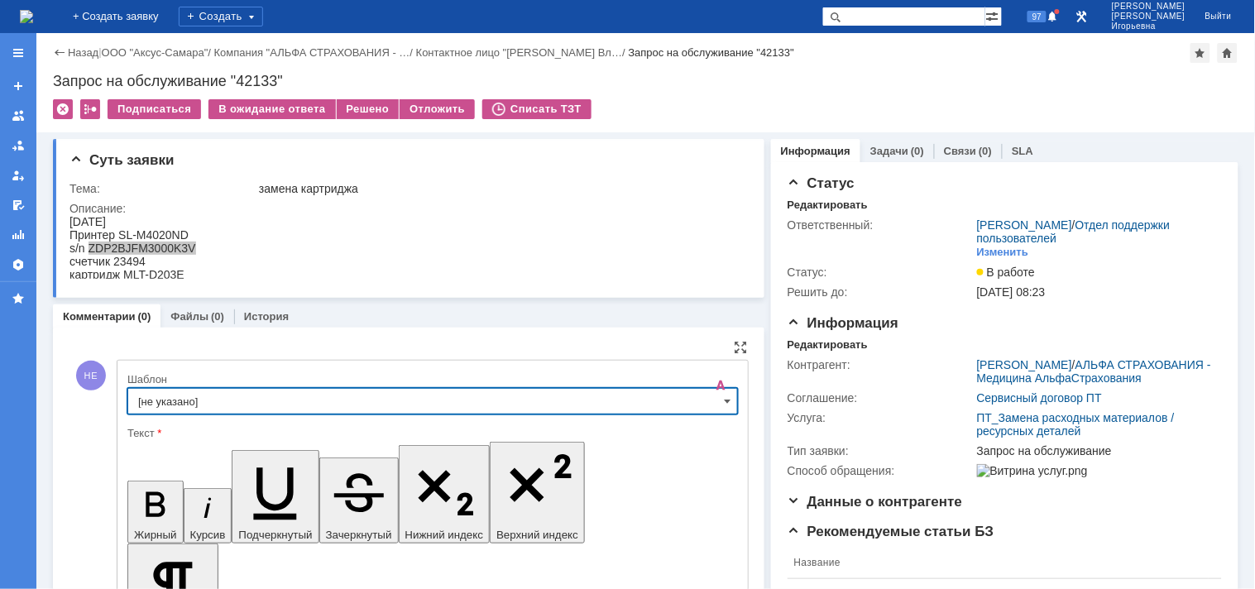
click at [712, 401] on input "[не указано]" at bounding box center [432, 401] width 611 height 26
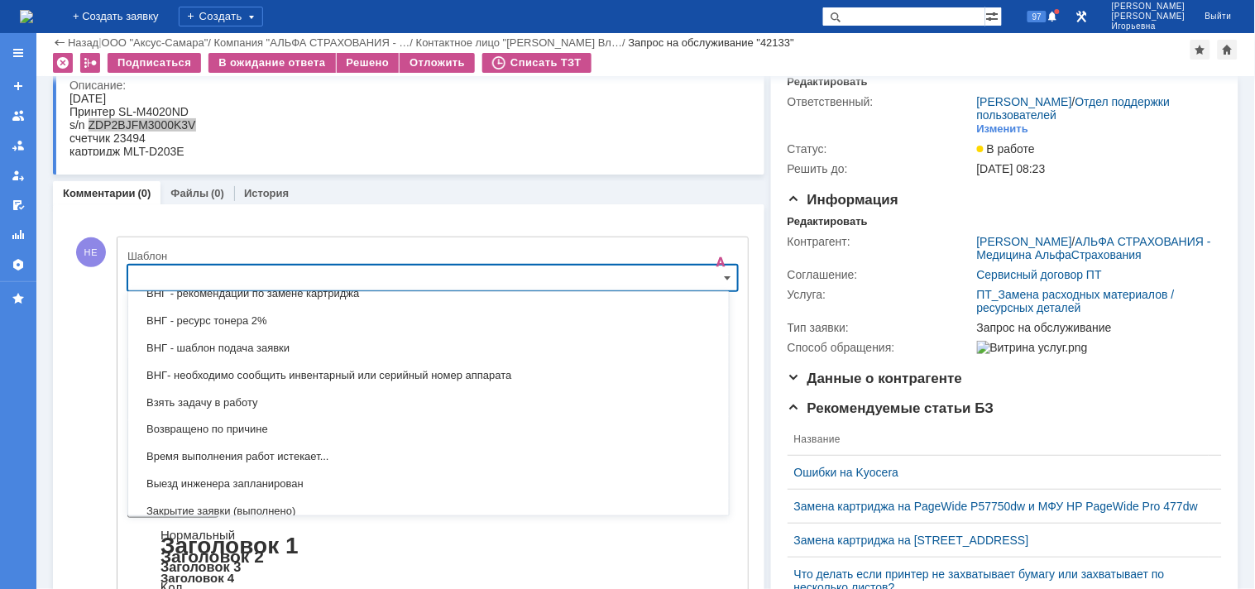
scroll to position [946, 0]
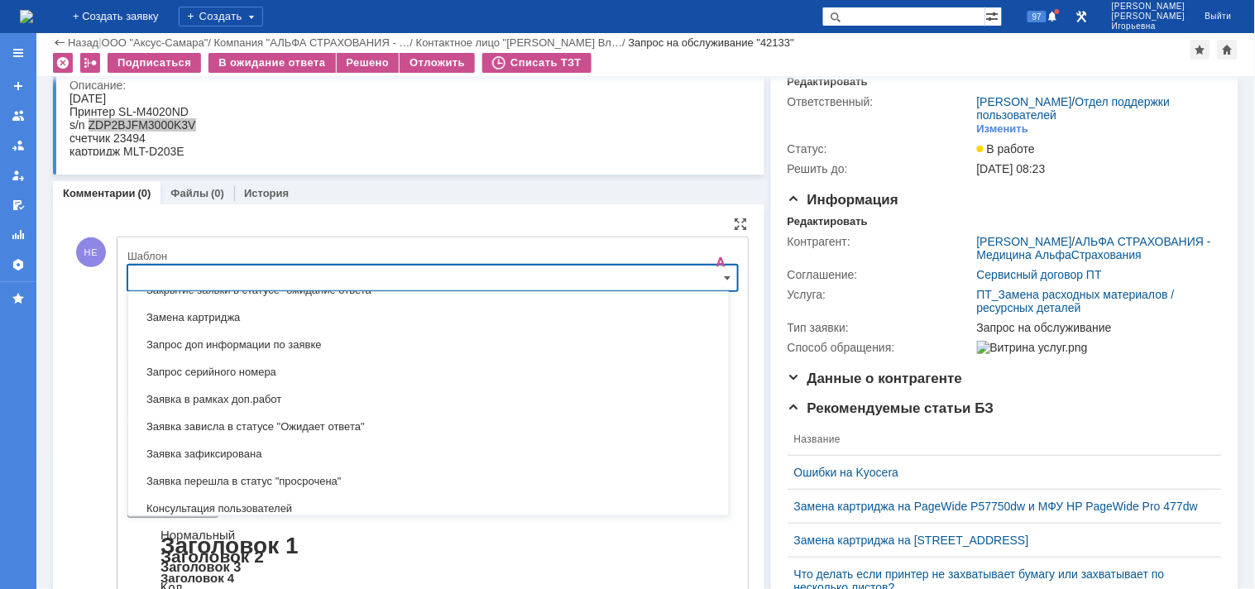
click at [222, 324] on span "Замена картриджа" at bounding box center [428, 318] width 581 height 13
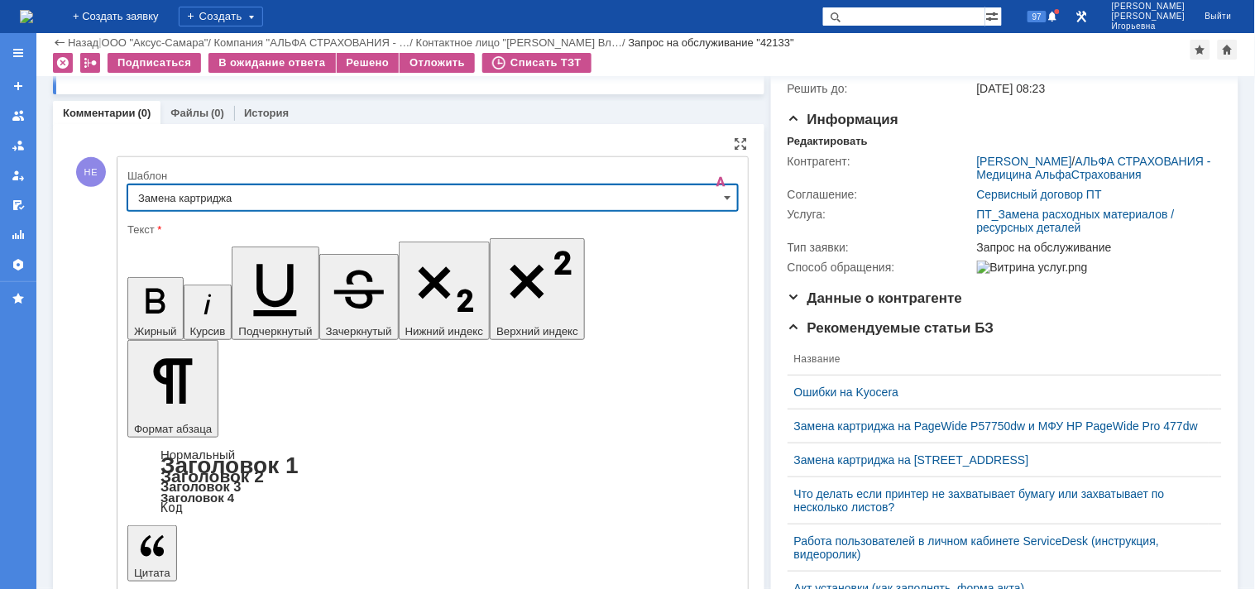
type input "Замена картриджа"
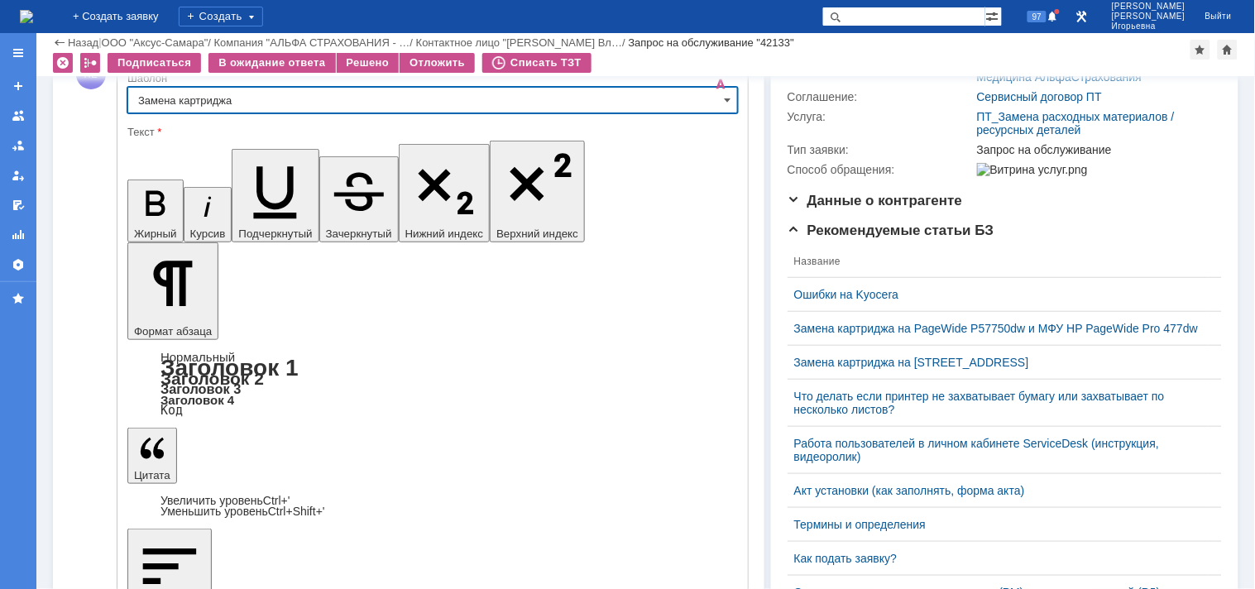
scroll to position [251, 0]
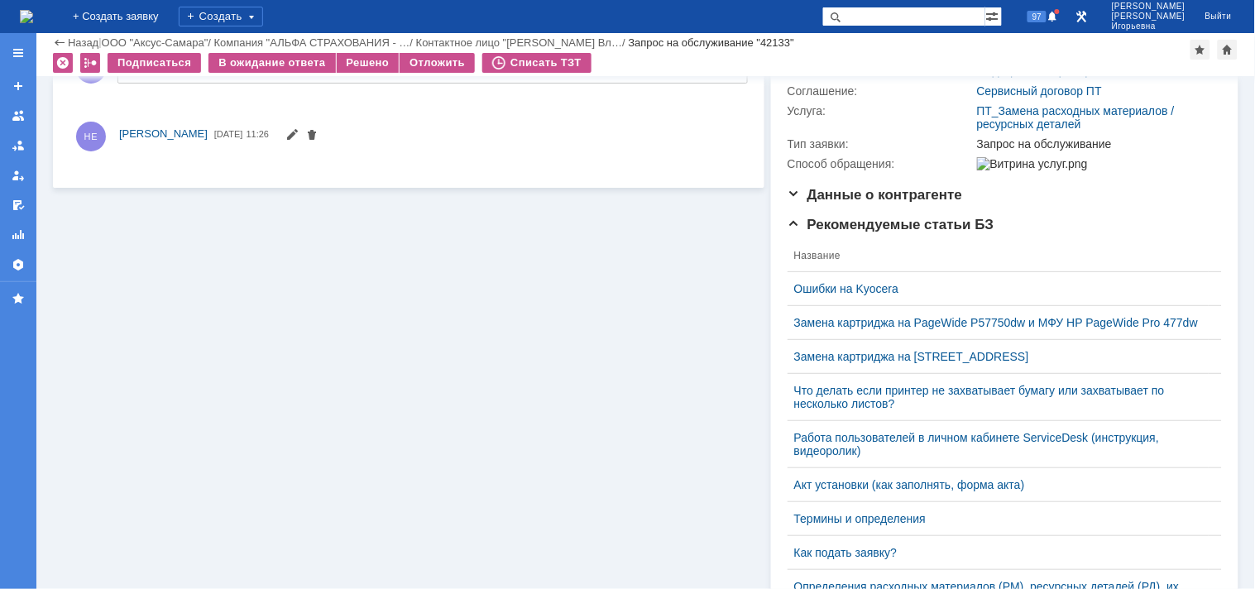
scroll to position [0, 0]
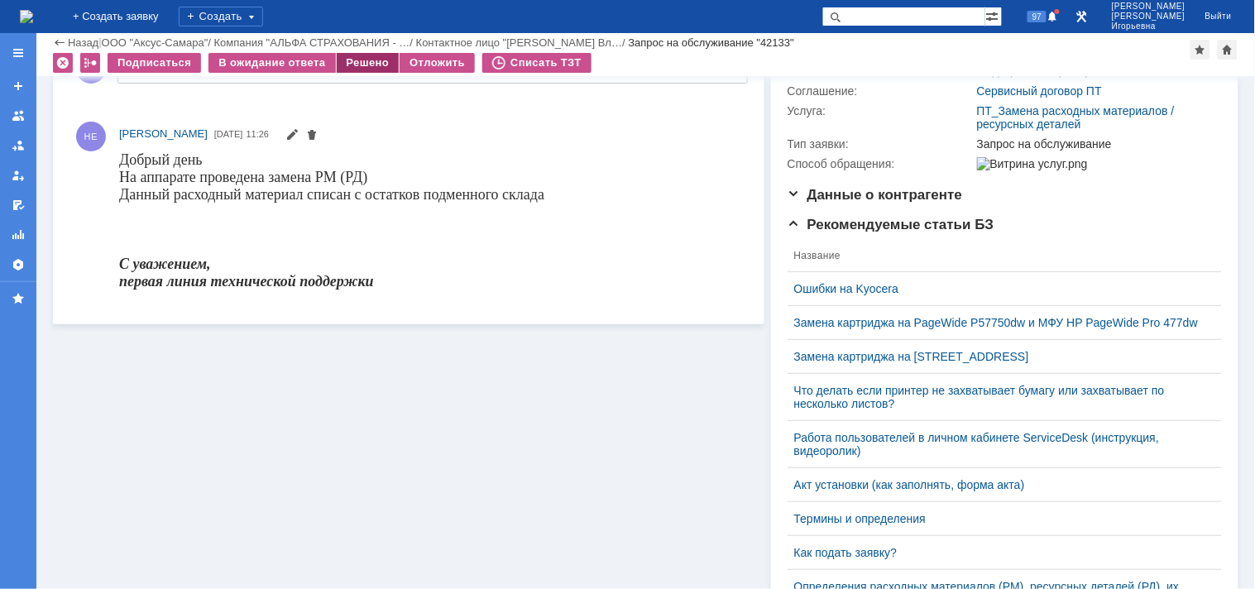
click at [364, 61] on div "Решено" at bounding box center [368, 63] width 63 height 20
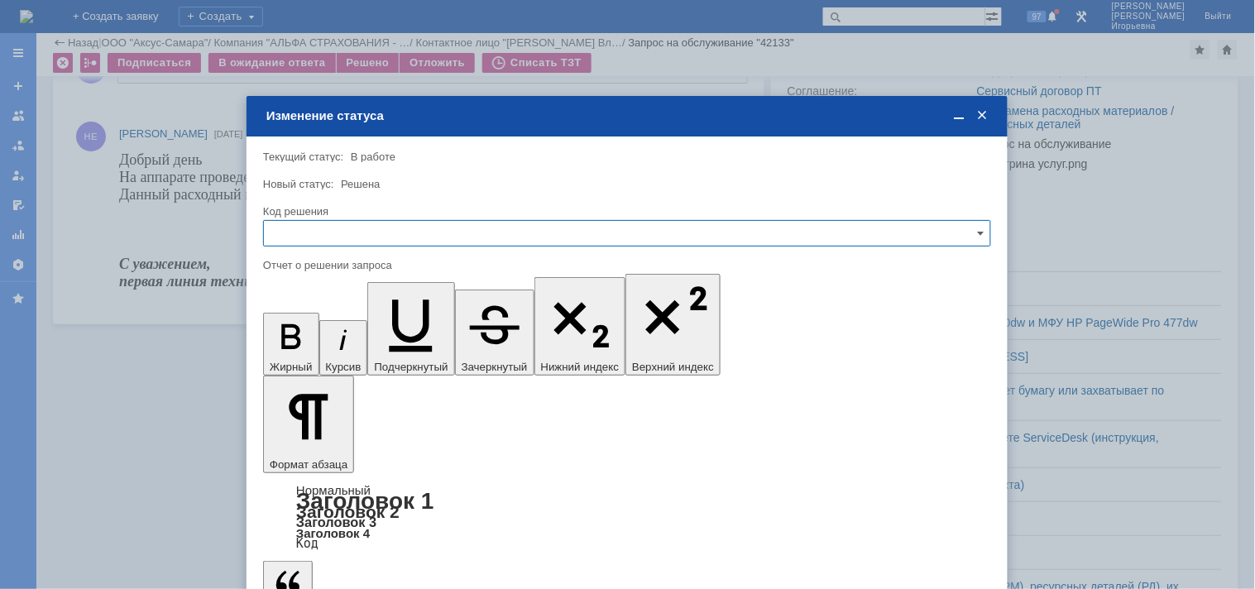
click at [309, 225] on input "text" at bounding box center [627, 233] width 728 height 26
click at [299, 345] on span "Решено" at bounding box center [627, 344] width 706 height 13
type input "Решено"
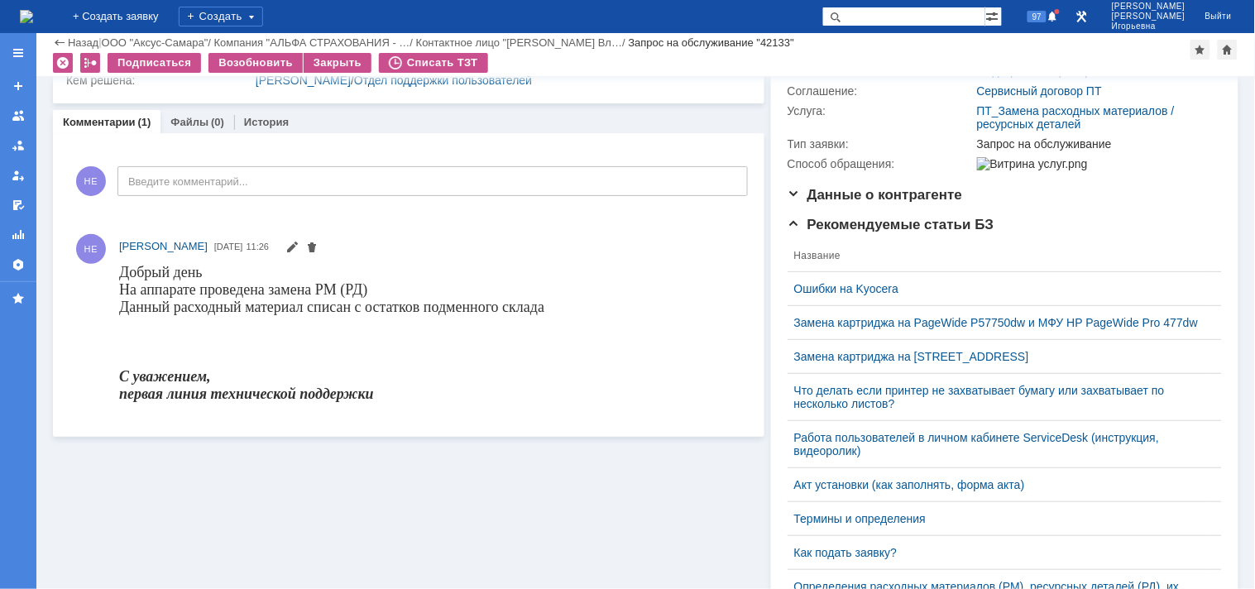
click at [33, 17] on img at bounding box center [26, 16] width 13 height 13
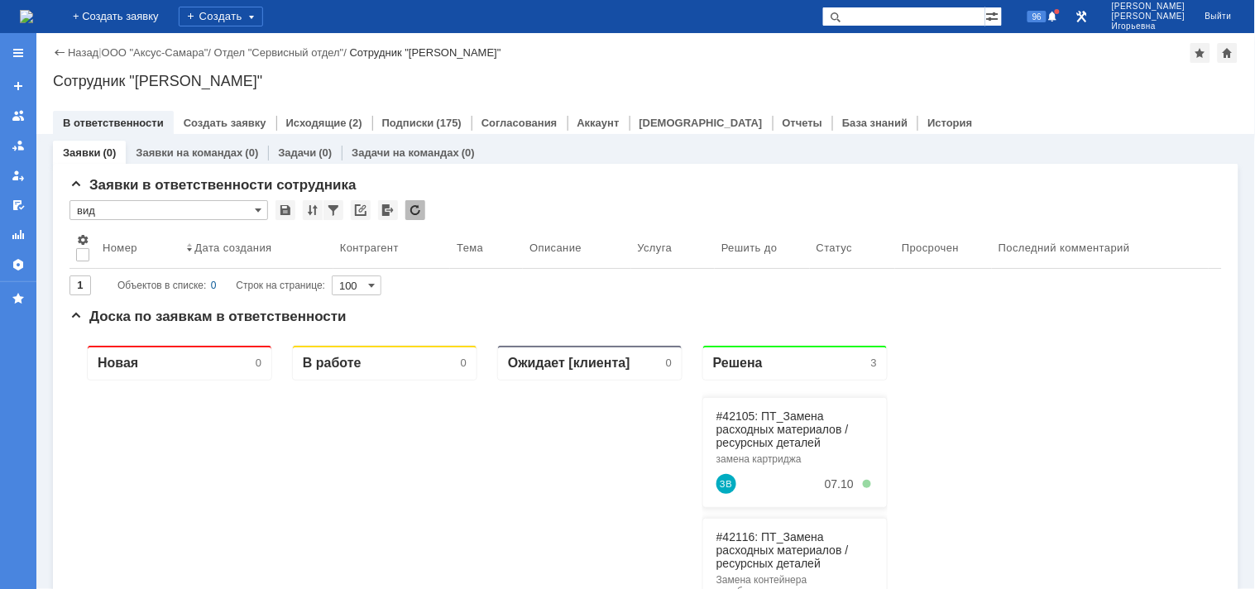
drag, startPoint x: 911, startPoint y: 15, endPoint x: 924, endPoint y: 10, distance: 14.1
click at [914, 15] on input "text" at bounding box center [903, 17] width 163 height 20
type input "42105"
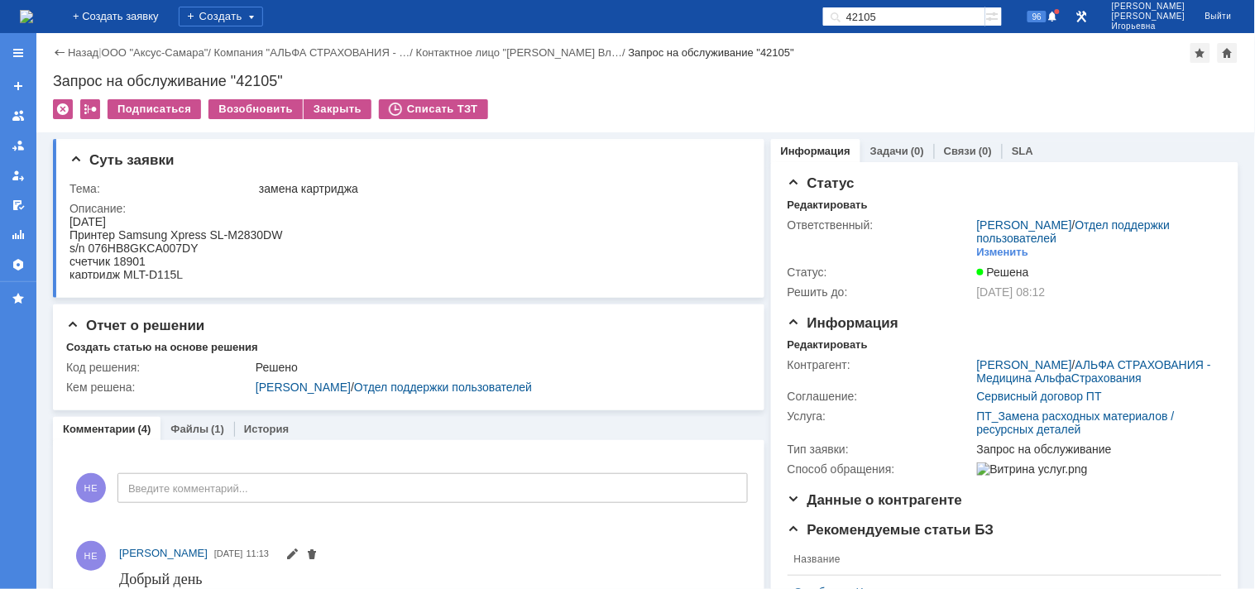
click at [33, 10] on img at bounding box center [26, 16] width 13 height 13
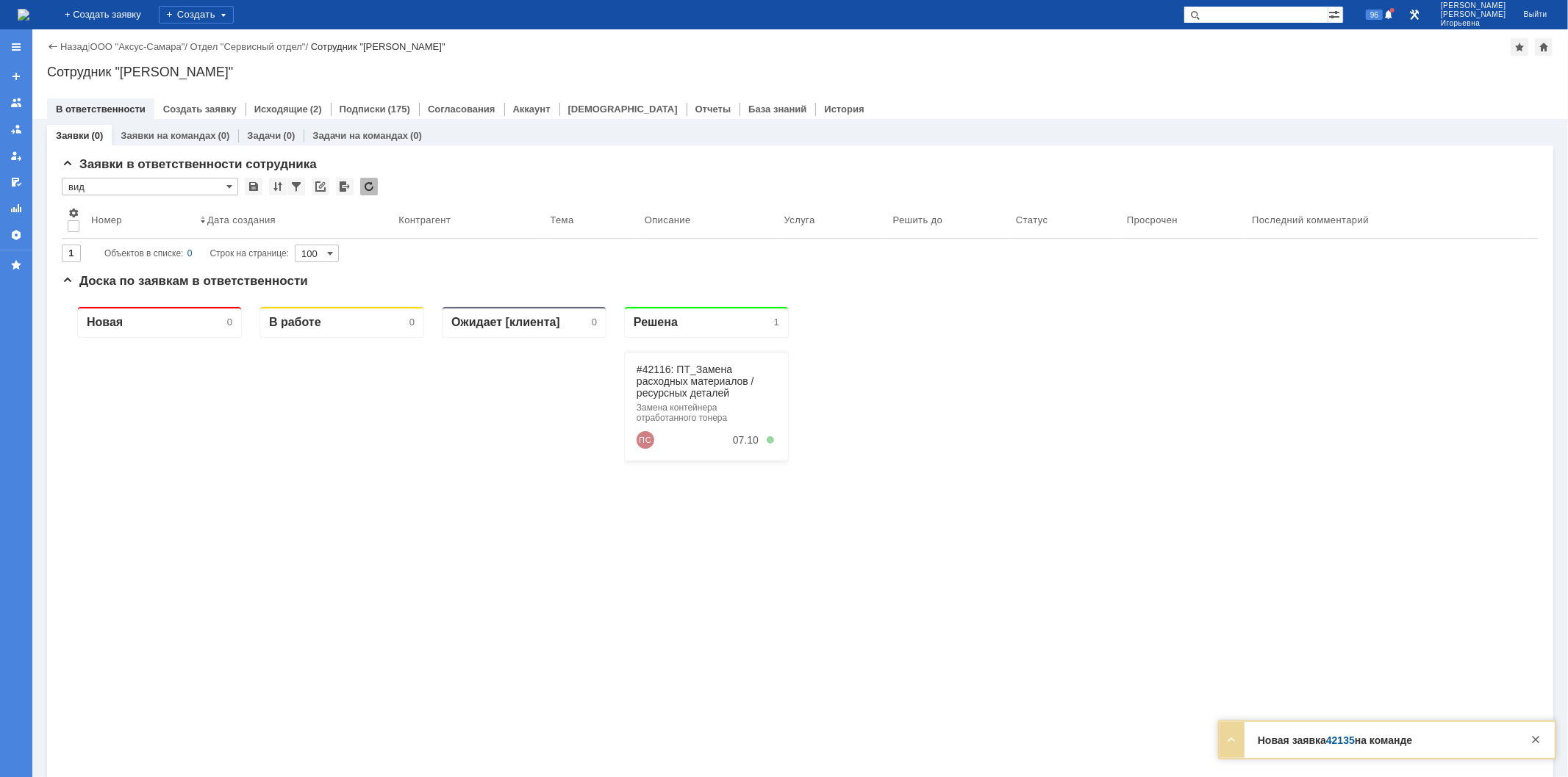
click at [1272, 22] on input "text" at bounding box center [1255, 15] width 145 height 18
type input "42135"
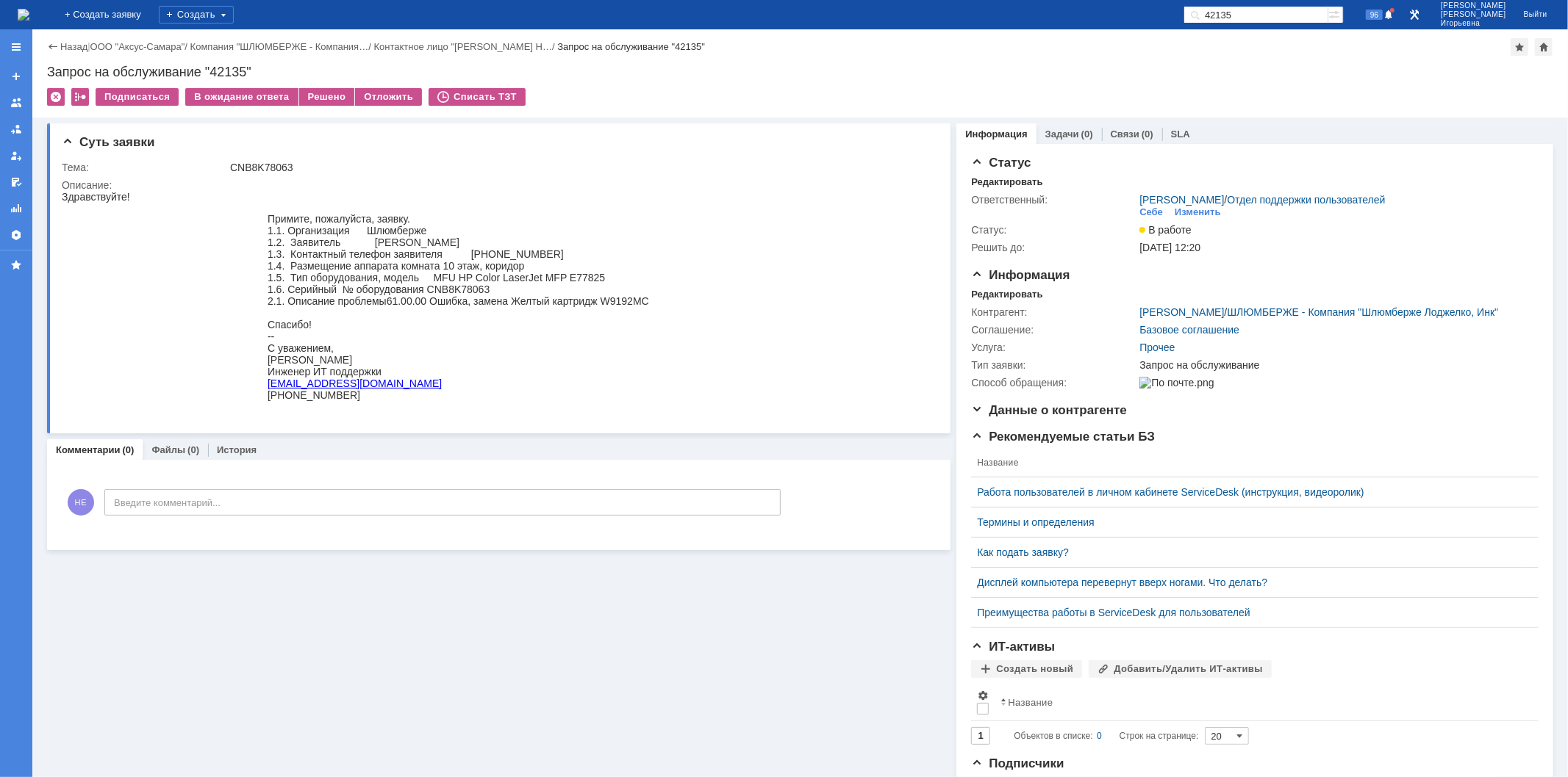
click at [29, 17] on img at bounding box center [23, 14] width 12 height 12
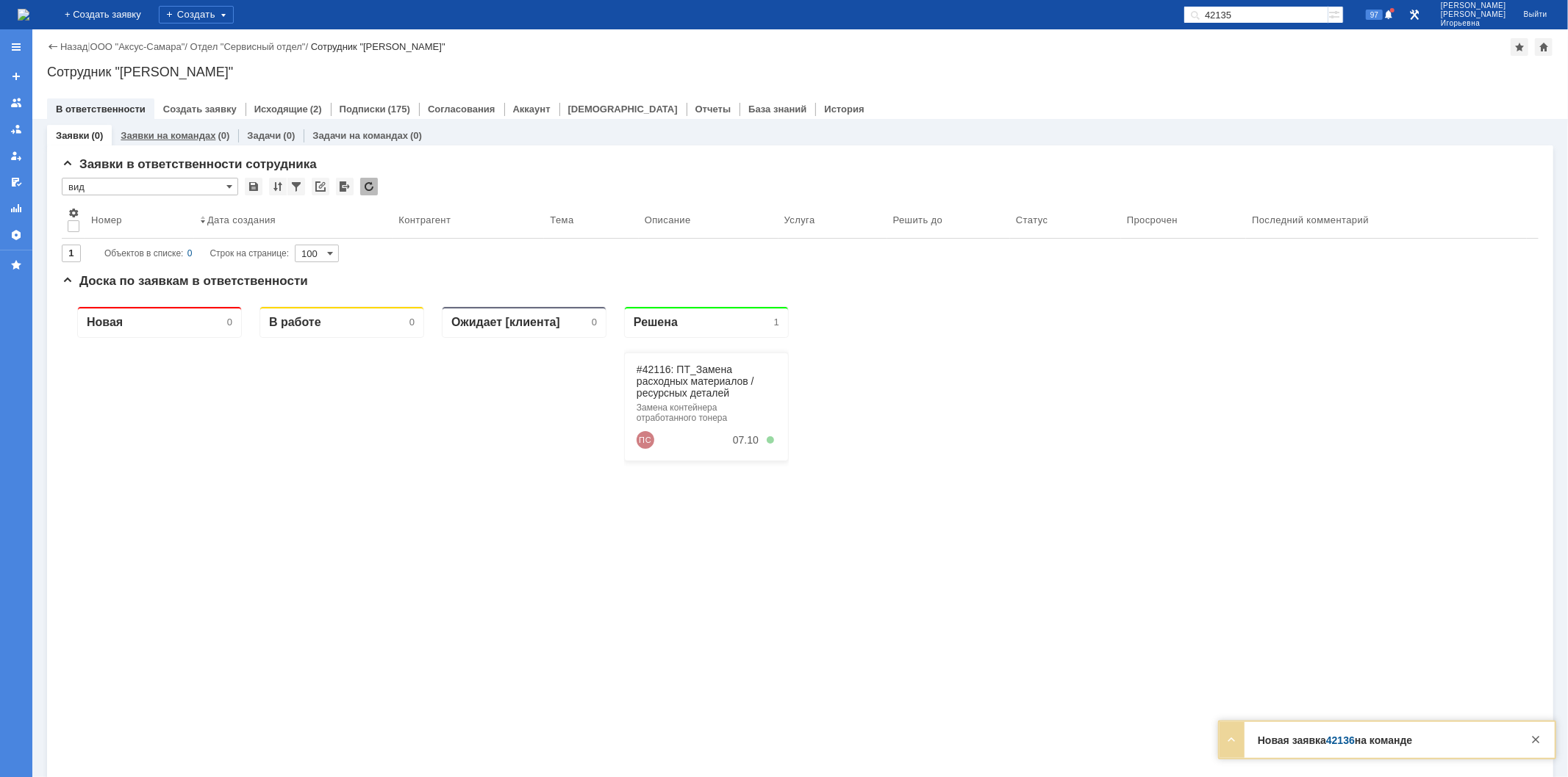
click at [168, 134] on link "Заявки на командах" at bounding box center [168, 135] width 95 height 11
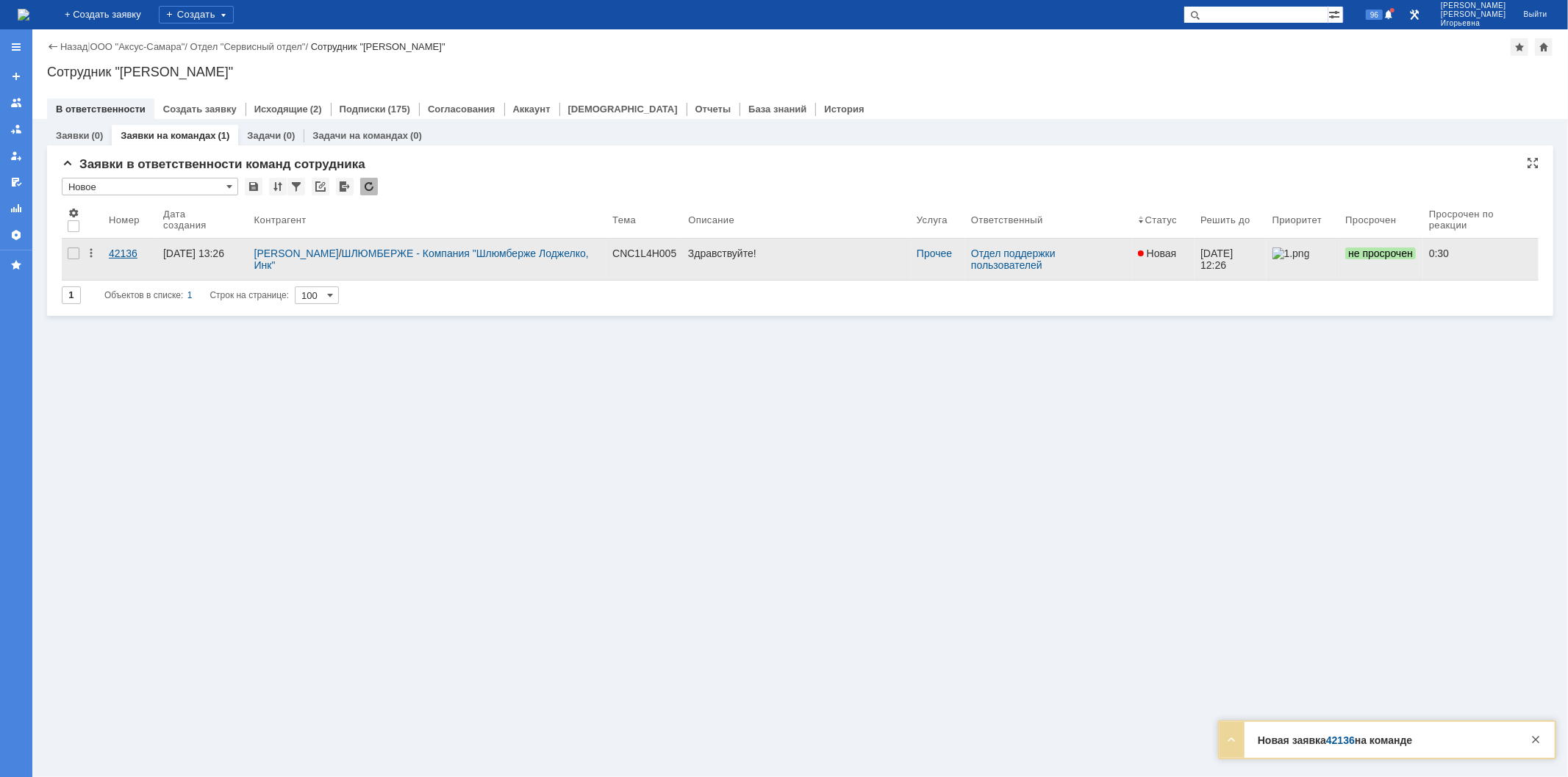
click at [130, 253] on div "42136" at bounding box center [130, 253] width 43 height 12
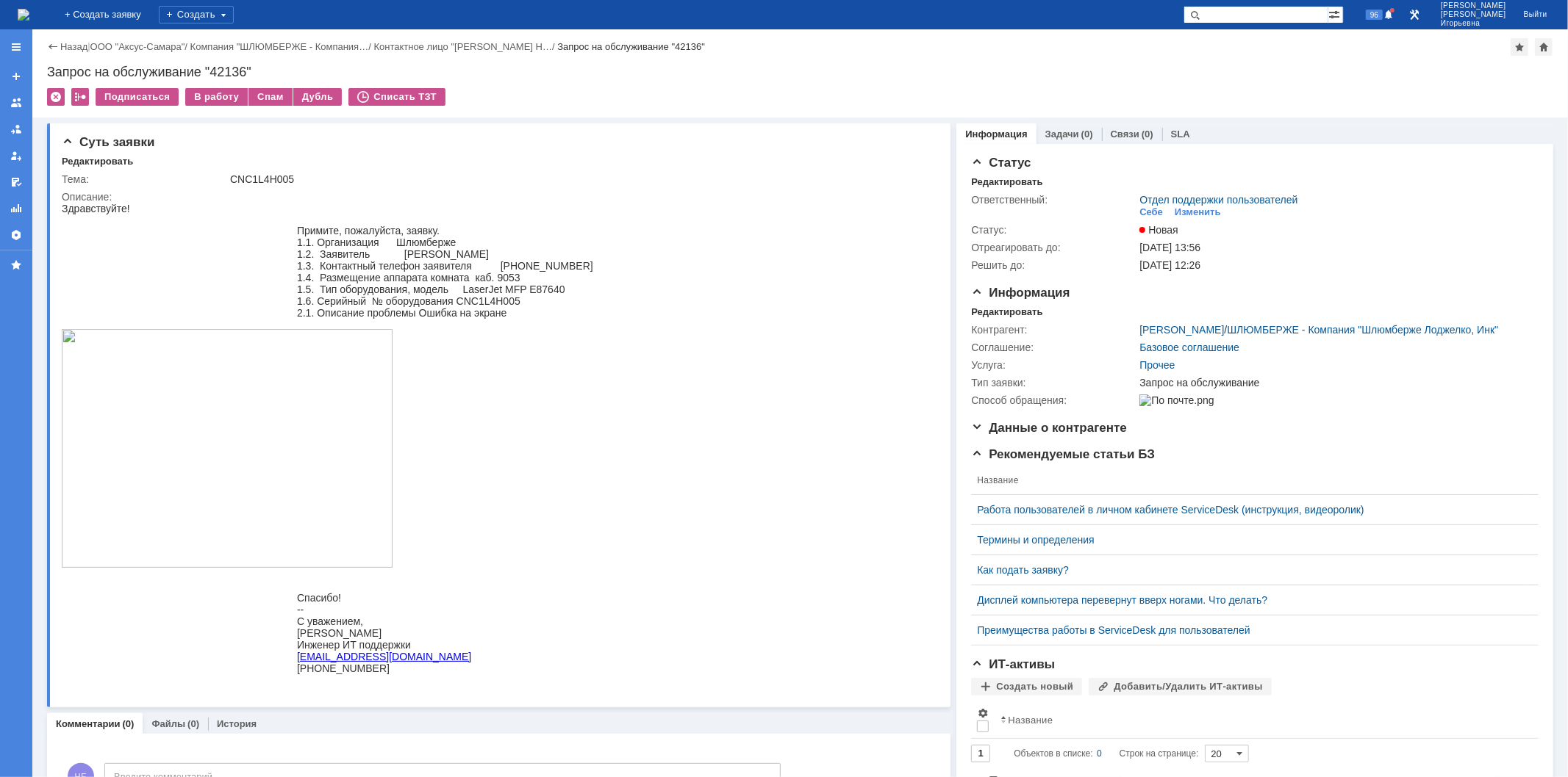
click at [29, 16] on img at bounding box center [23, 14] width 12 height 12
